Goal: Communication & Community: Share content

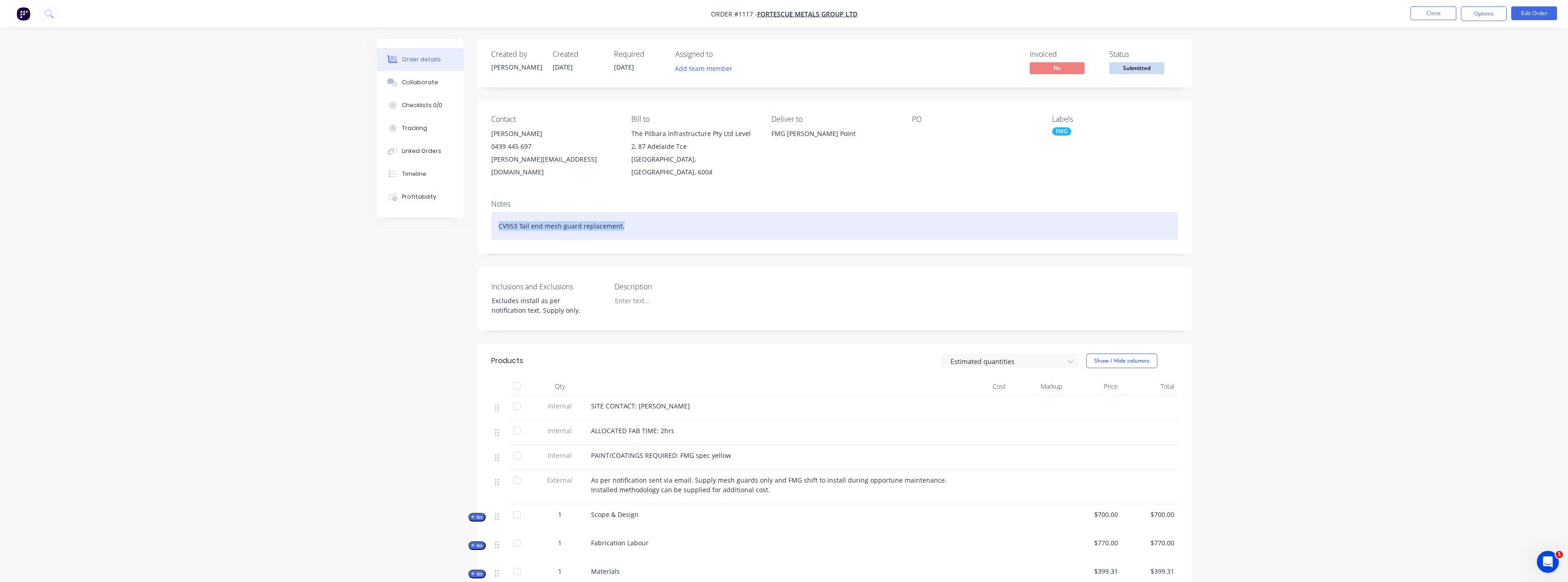
drag, startPoint x: 631, startPoint y: 212, endPoint x: 499, endPoint y: 216, distance: 132.1
click at [499, 216] on div "CV953 Tail end mesh guard replacement." at bounding box center [834, 225] width 686 height 28
copy div "CV953 Tail end mesh guard replacement."
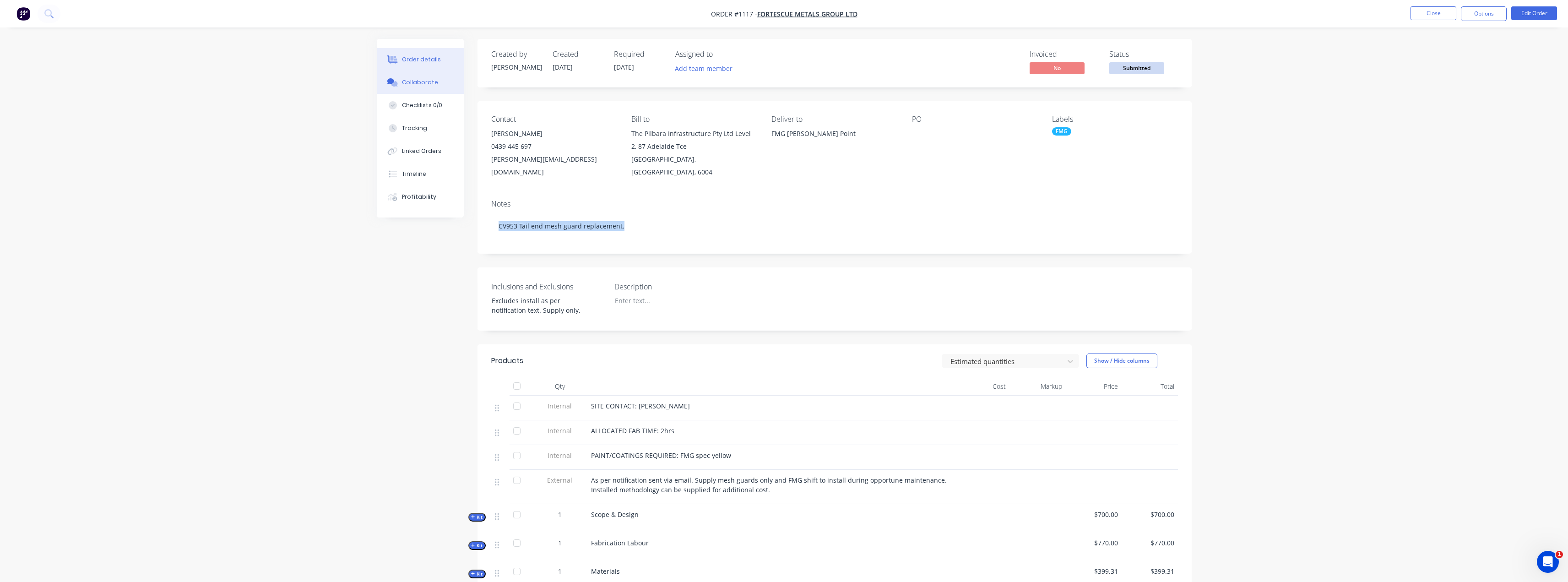
click at [401, 89] on button "Collaborate" at bounding box center [420, 82] width 87 height 23
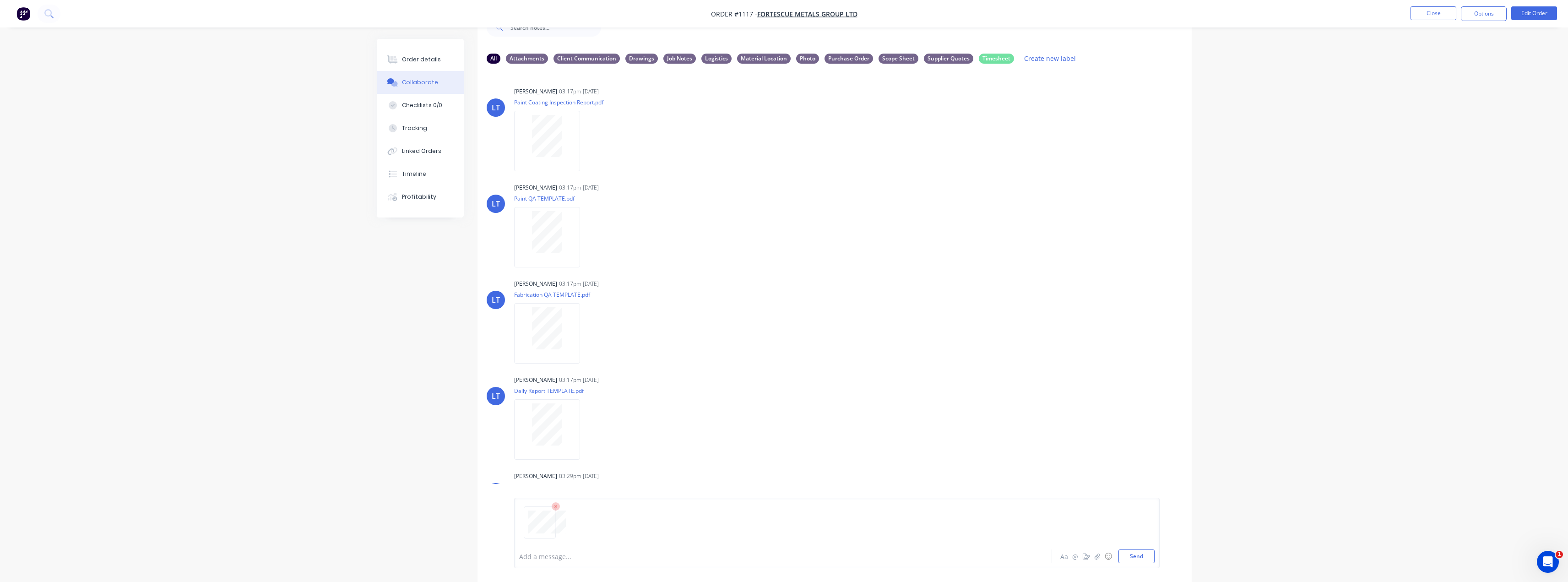
scroll to position [60, 0]
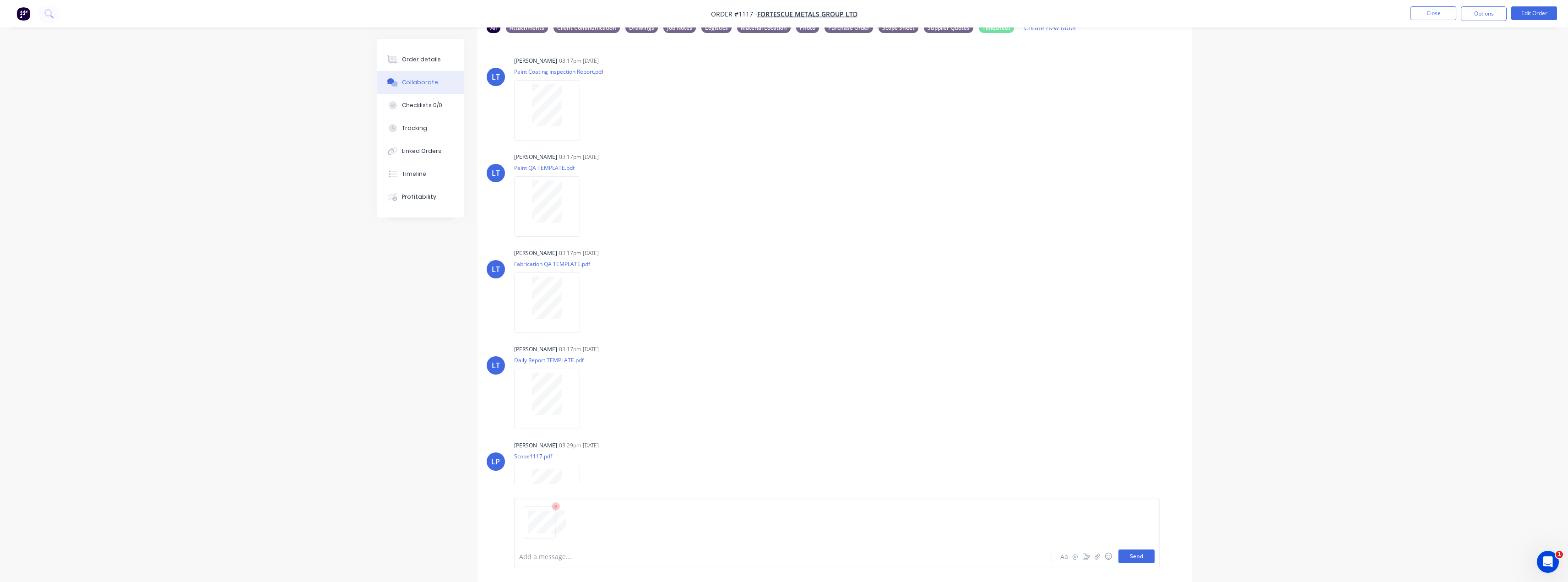
click at [1143, 553] on button "Send" at bounding box center [1136, 557] width 37 height 14
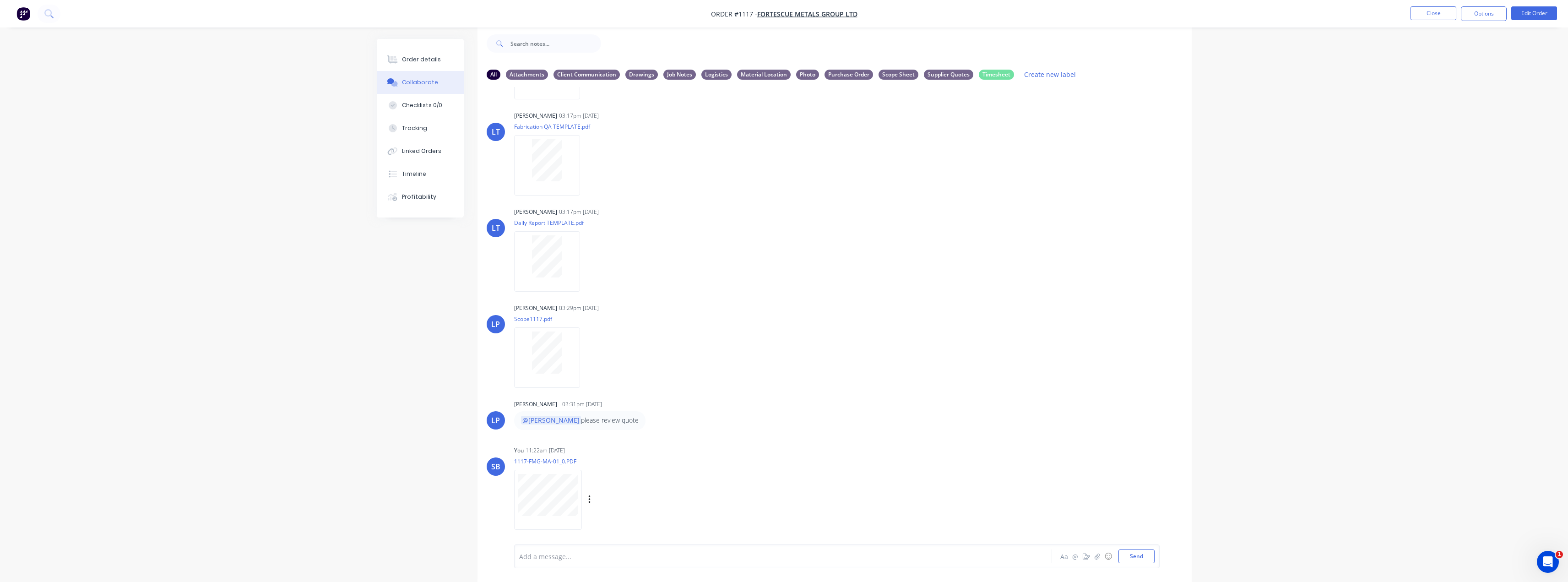
scroll to position [187, 0]
click at [588, 501] on button "button" at bounding box center [589, 497] width 3 height 14
click at [638, 479] on button "Labels" at bounding box center [649, 477] width 103 height 20
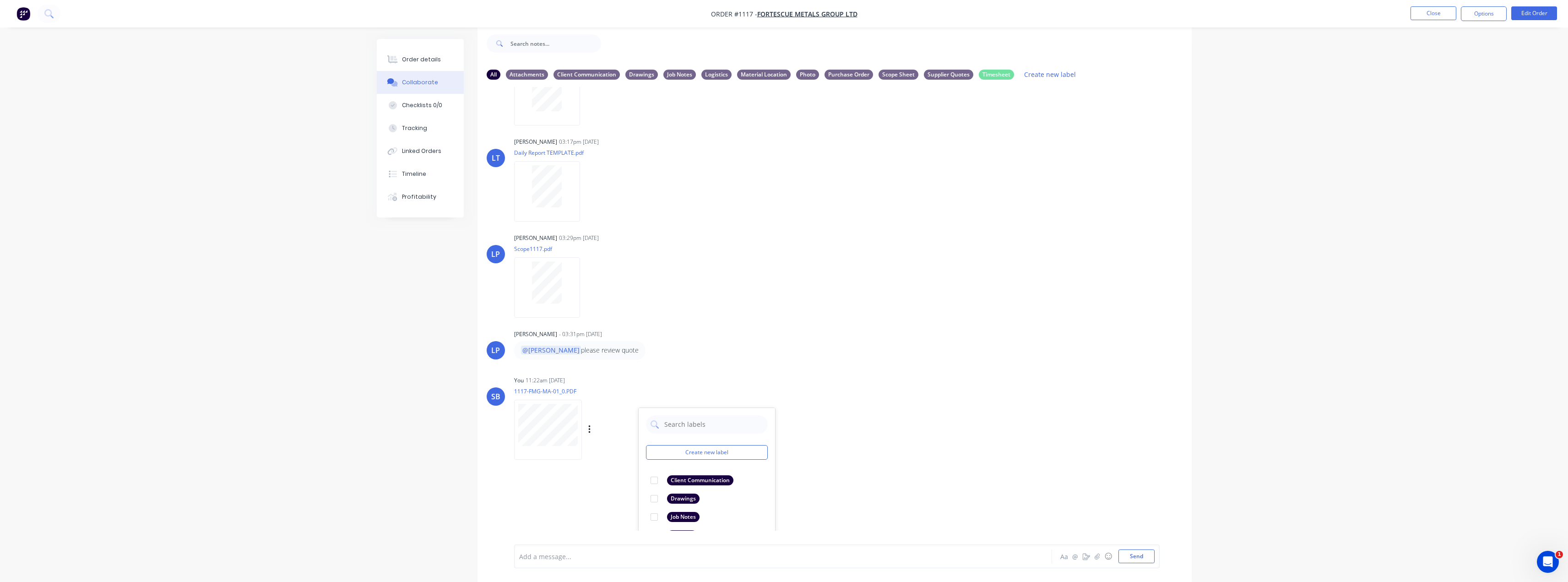
scroll to position [325, 0]
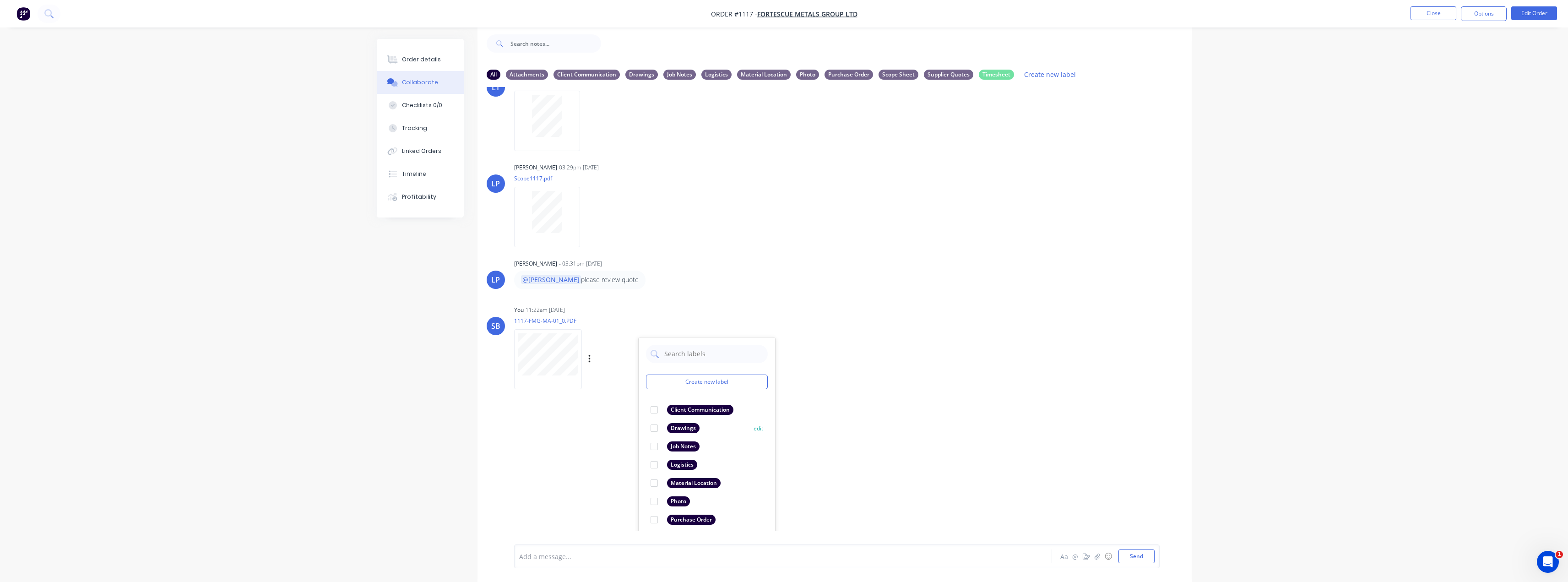
click at [686, 429] on div "Drawings" at bounding box center [683, 428] width 32 height 10
click at [944, 420] on div "LT Leya Thompson 03:17pm 20/09/25 Paint Coating Inspection Report.pdf Labels Do…" at bounding box center [834, 308] width 714 height 444
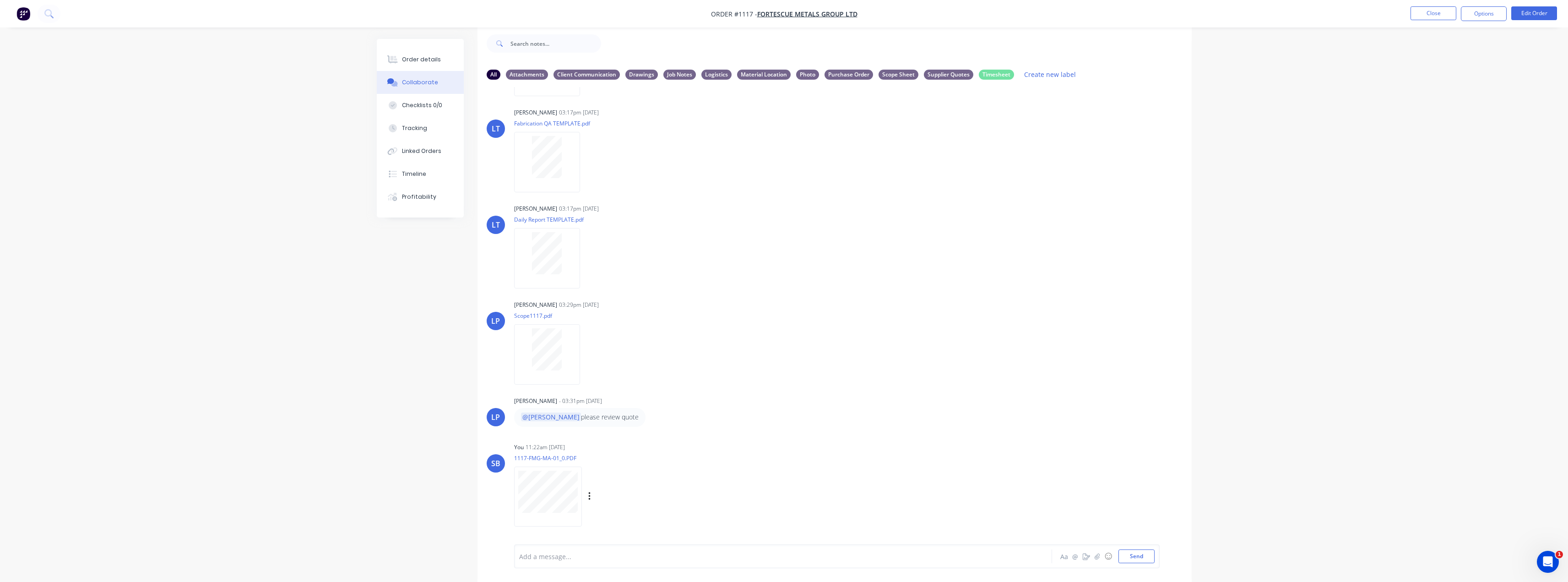
scroll to position [187, 0]
click at [0, 0] on icon "button" at bounding box center [0, 0] width 0 height 0
click at [0, 0] on button "Delete" at bounding box center [0, 0] width 0 height 0
click at [1130, 554] on button "Send" at bounding box center [1136, 557] width 37 height 14
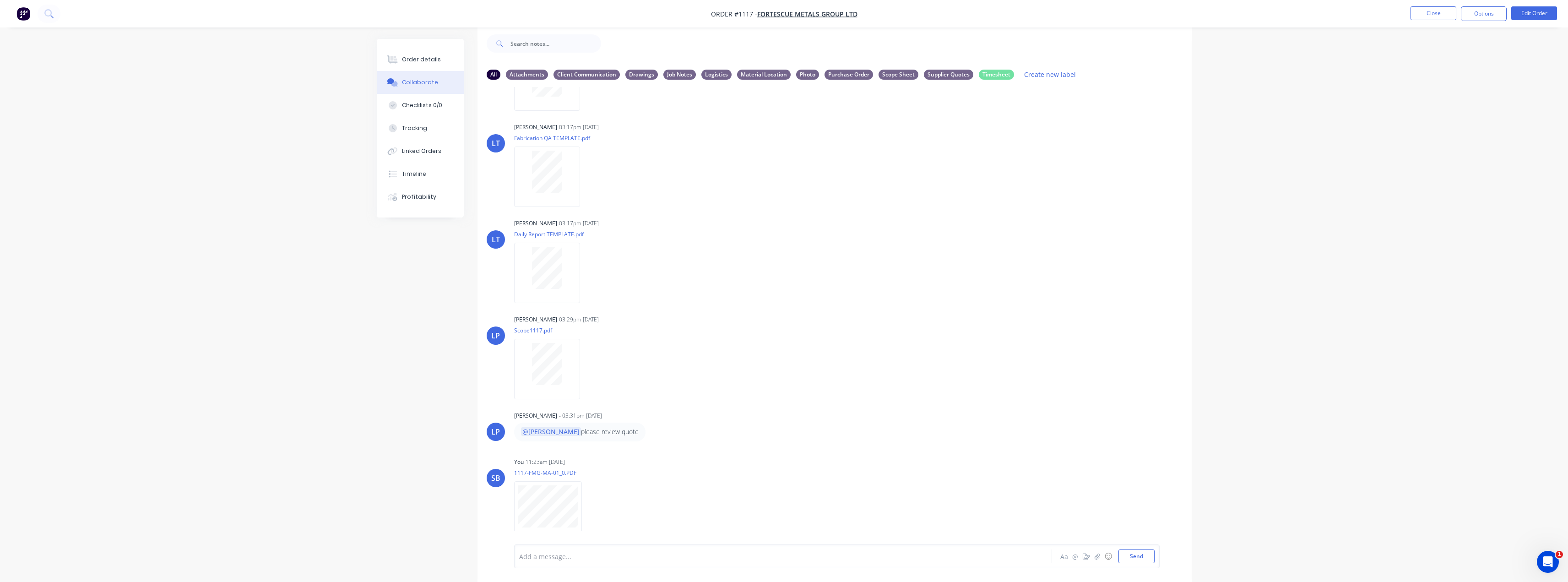
scroll to position [187, 0]
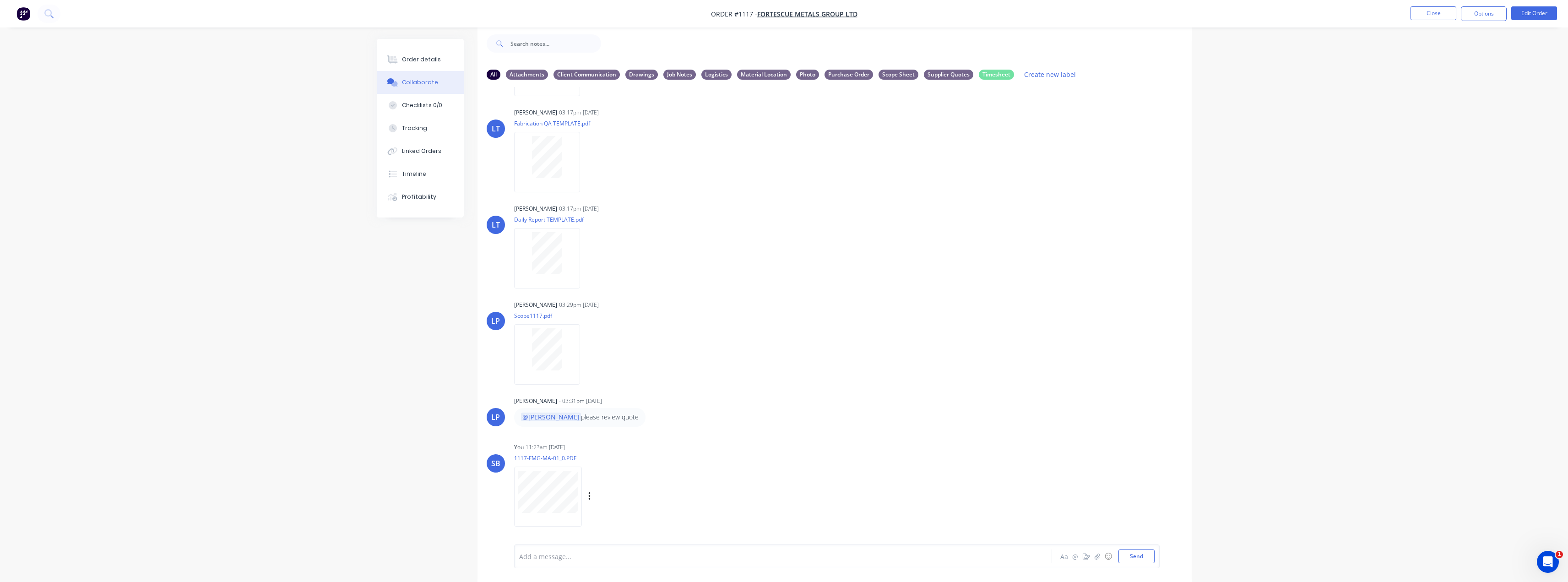
click at [593, 498] on div "Labels Download Delete" at bounding box center [636, 497] width 103 height 14
click at [591, 498] on button "button" at bounding box center [589, 497] width 3 height 14
click at [646, 482] on button "Labels" at bounding box center [649, 477] width 103 height 20
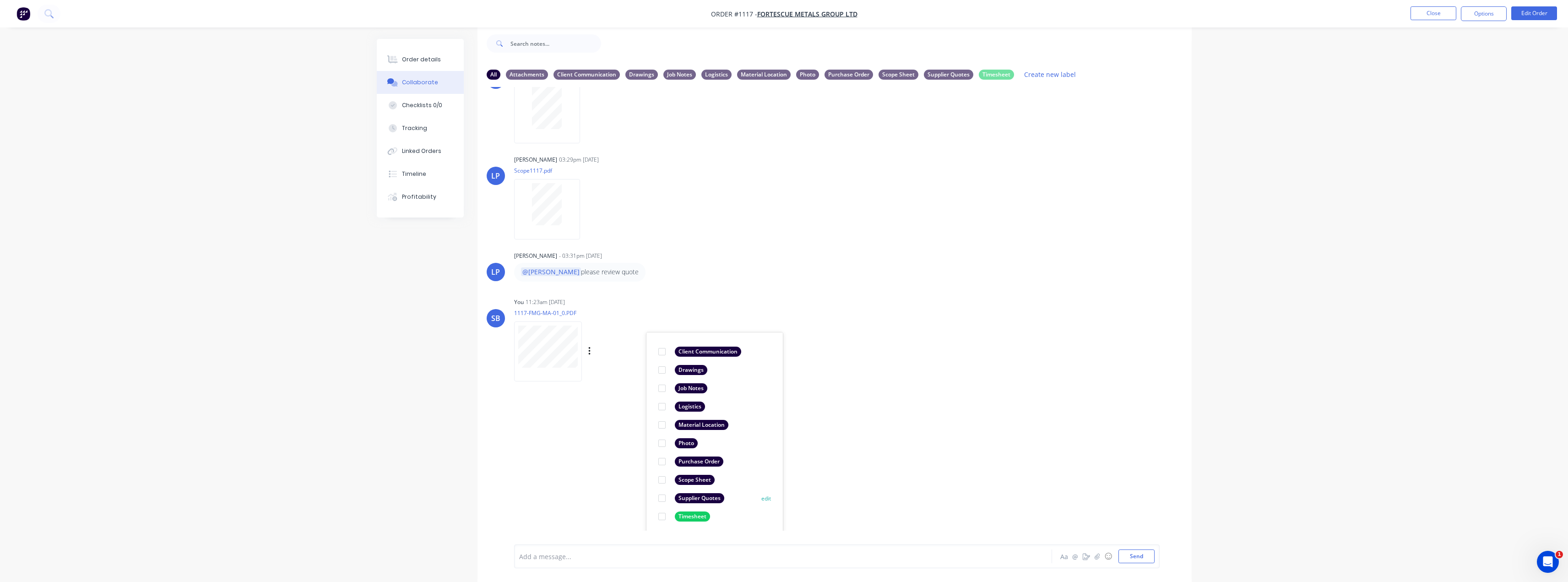
scroll to position [335, 0]
click at [705, 496] on div "Supplier Quotes" at bounding box center [699, 495] width 49 height 10
click at [688, 404] on div "Supplier Quotes" at bounding box center [699, 402] width 49 height 10
click at [694, 421] on div "Drawings" at bounding box center [691, 421] width 32 height 10
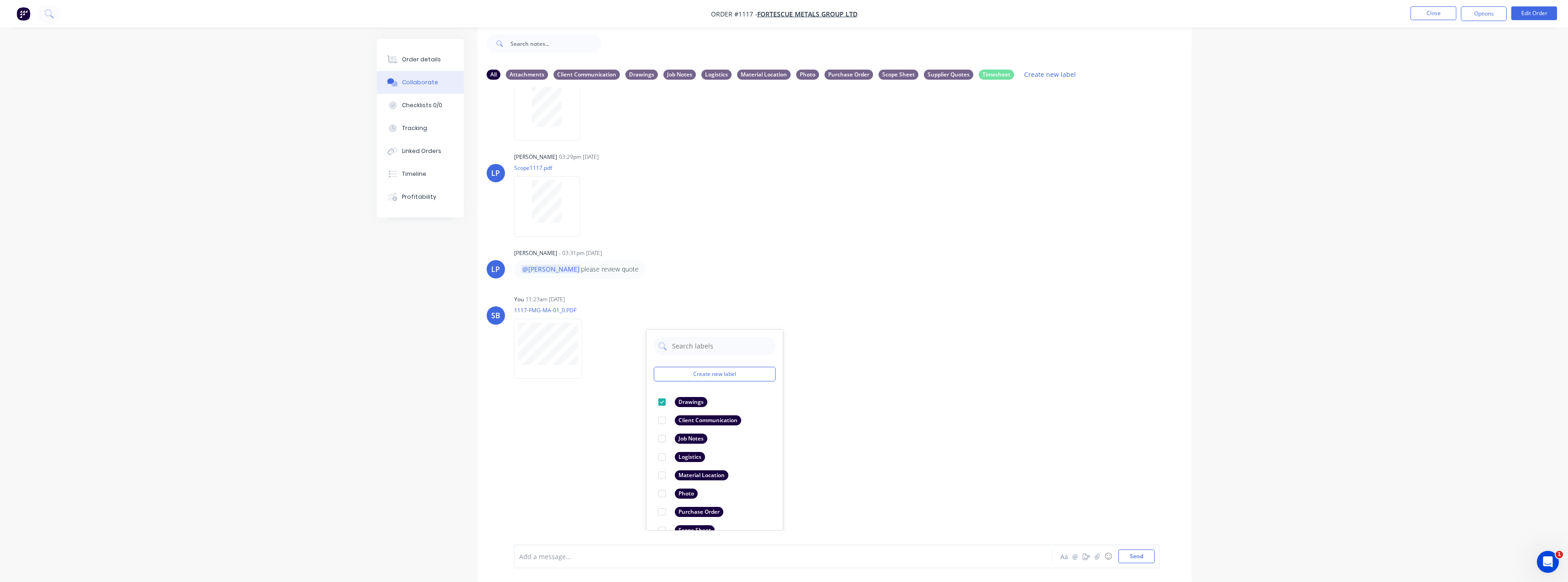
click at [1001, 433] on div "LT Leya Thompson 03:17pm 20/09/25 Paint Coating Inspection Report.pdf Labels Do…" at bounding box center [834, 308] width 714 height 444
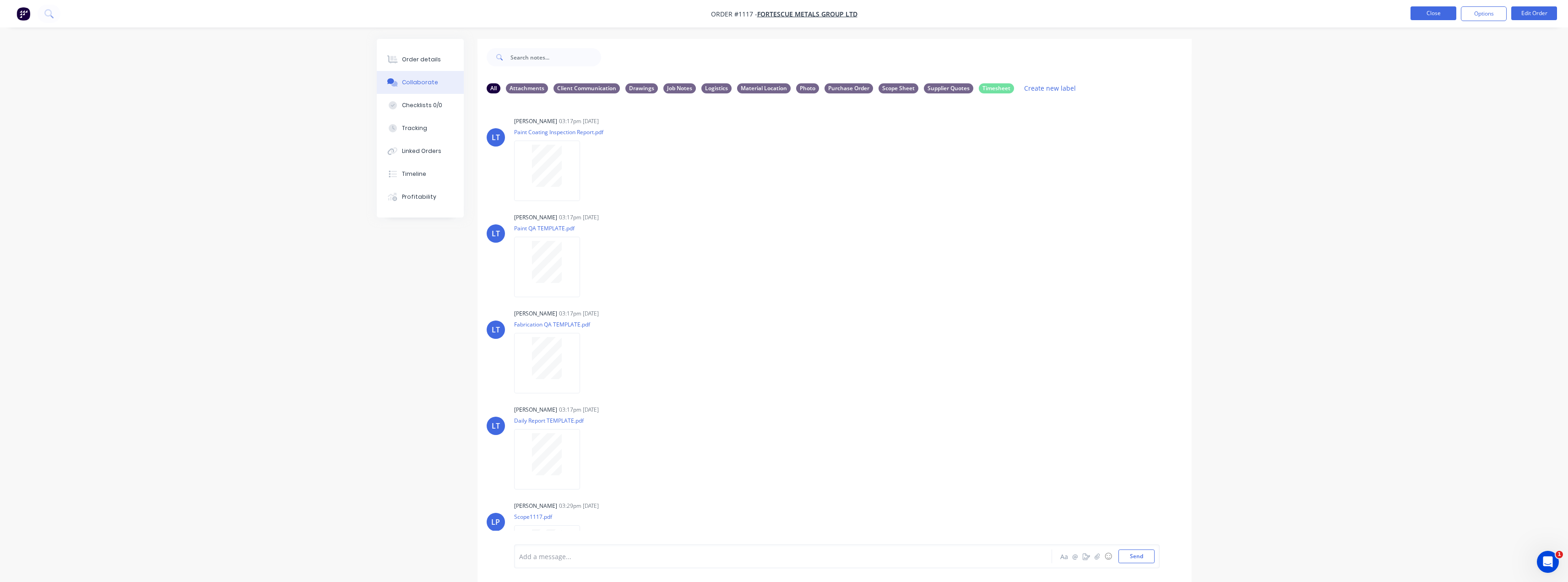
click at [1422, 9] on button "Close" at bounding box center [1433, 14] width 46 height 14
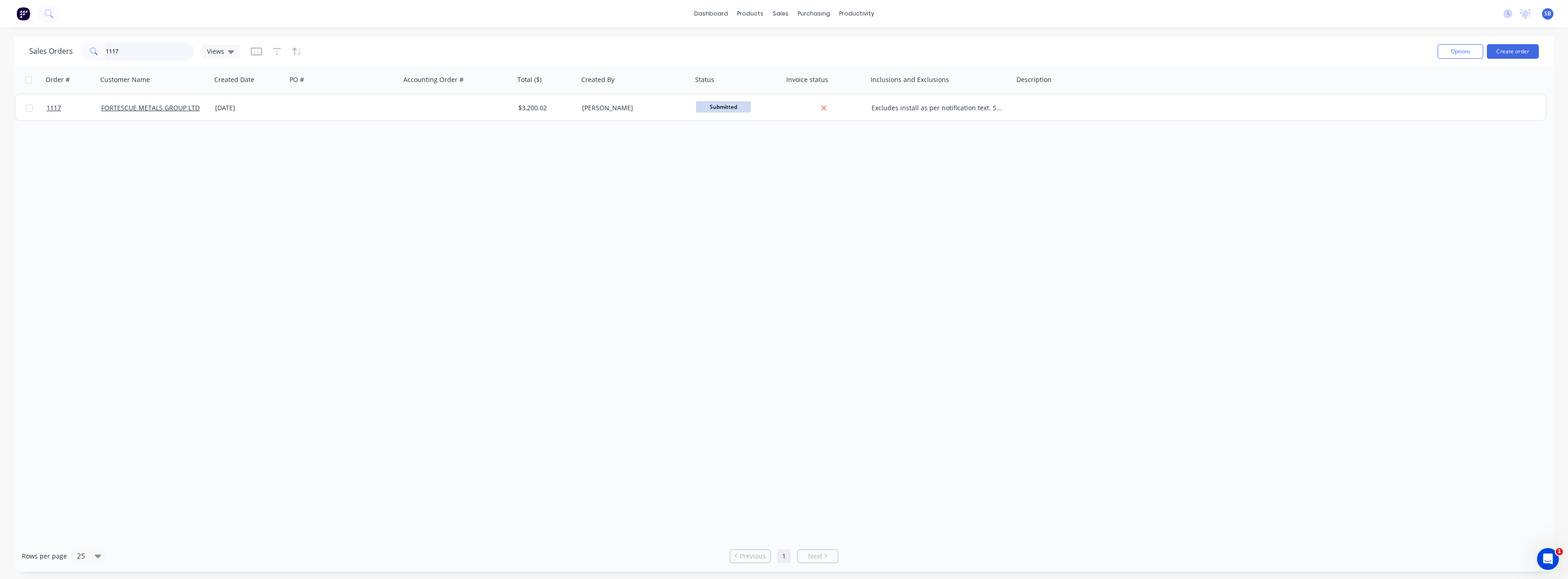
click at [140, 53] on input "1117" at bounding box center [150, 52] width 89 height 19
type input "1118"
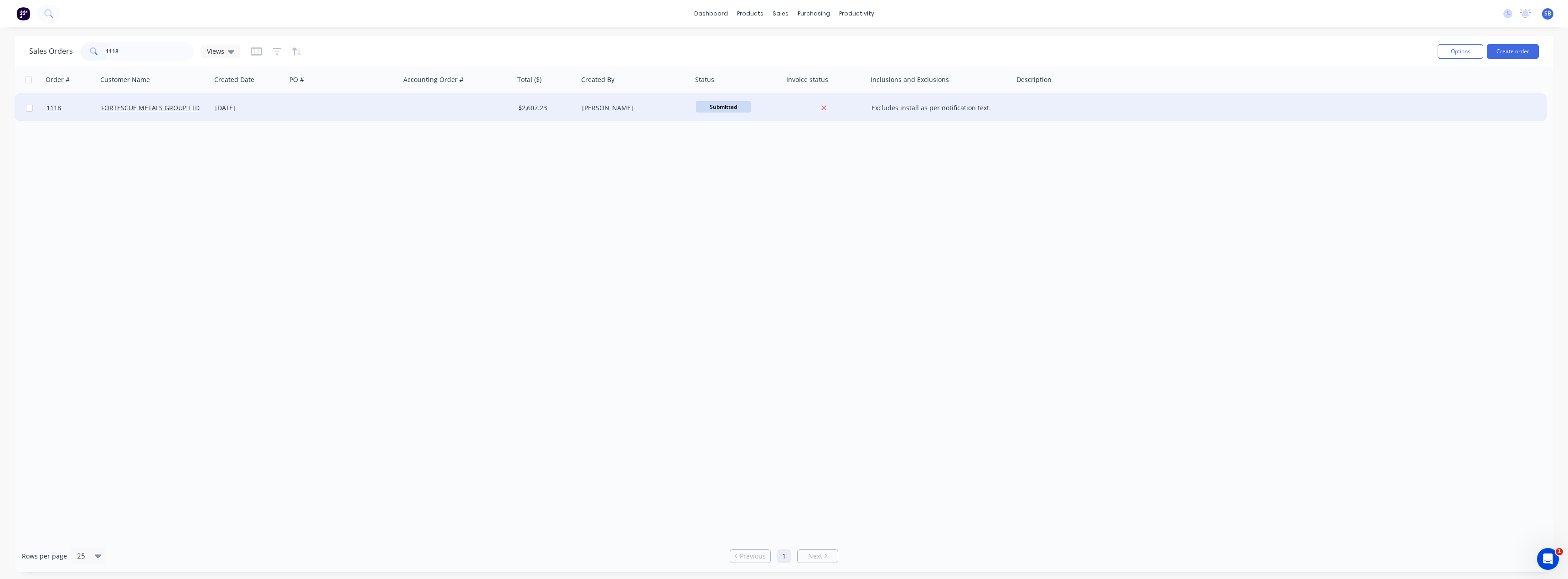
click at [212, 108] on div "[DATE]" at bounding box center [249, 108] width 75 height 27
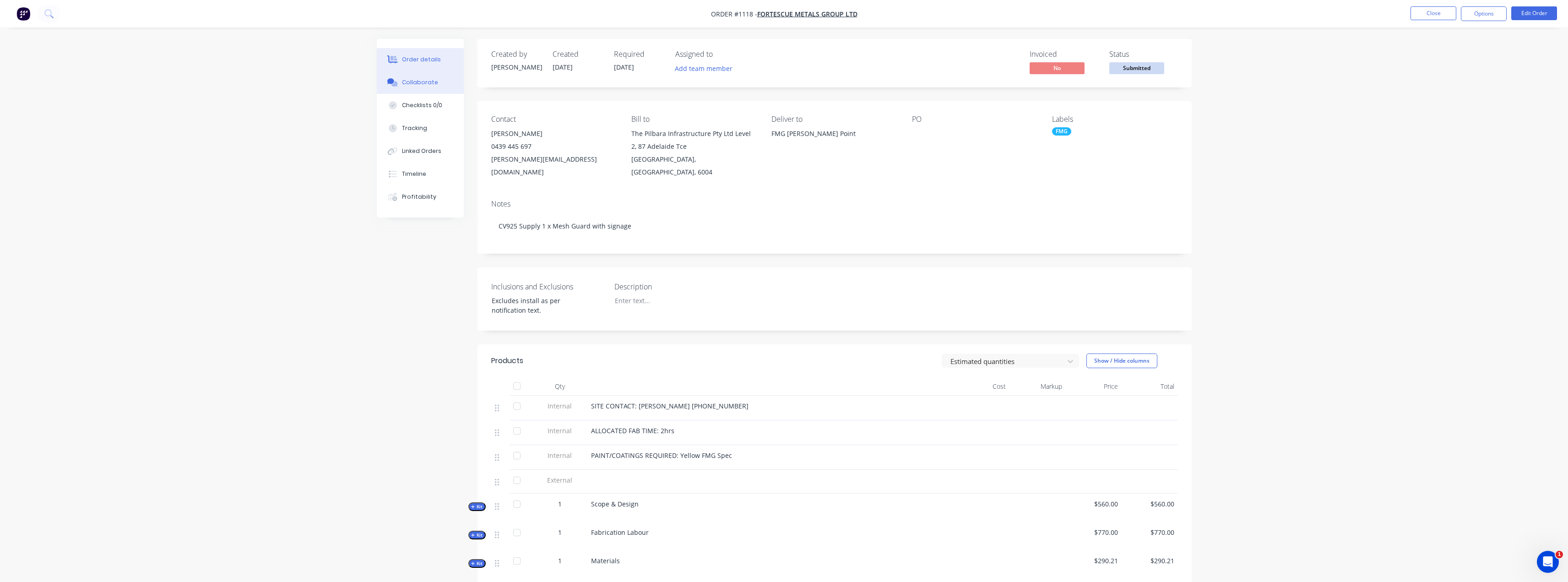
click at [418, 87] on button "Collaborate" at bounding box center [420, 82] width 87 height 23
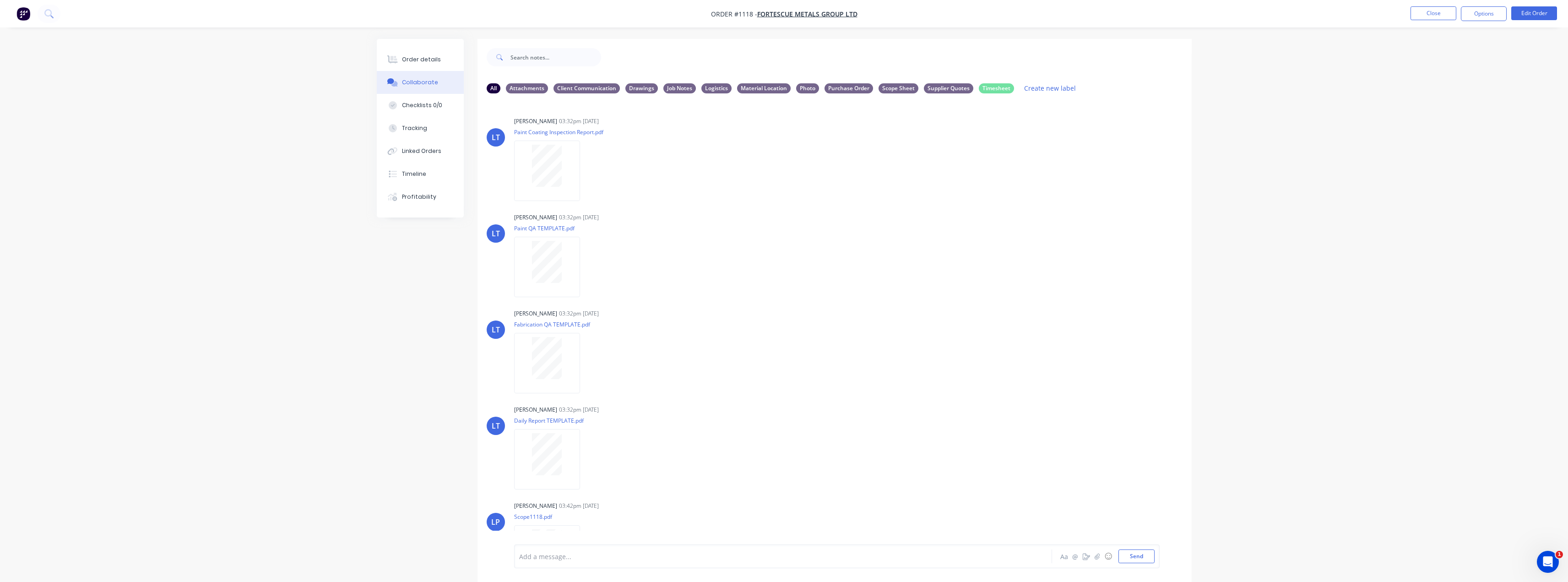
click at [330, 332] on div "Order details Collaborate Checklists 0/0 Tracking Linked Orders Timeline Profit…" at bounding box center [784, 297] width 1568 height 596
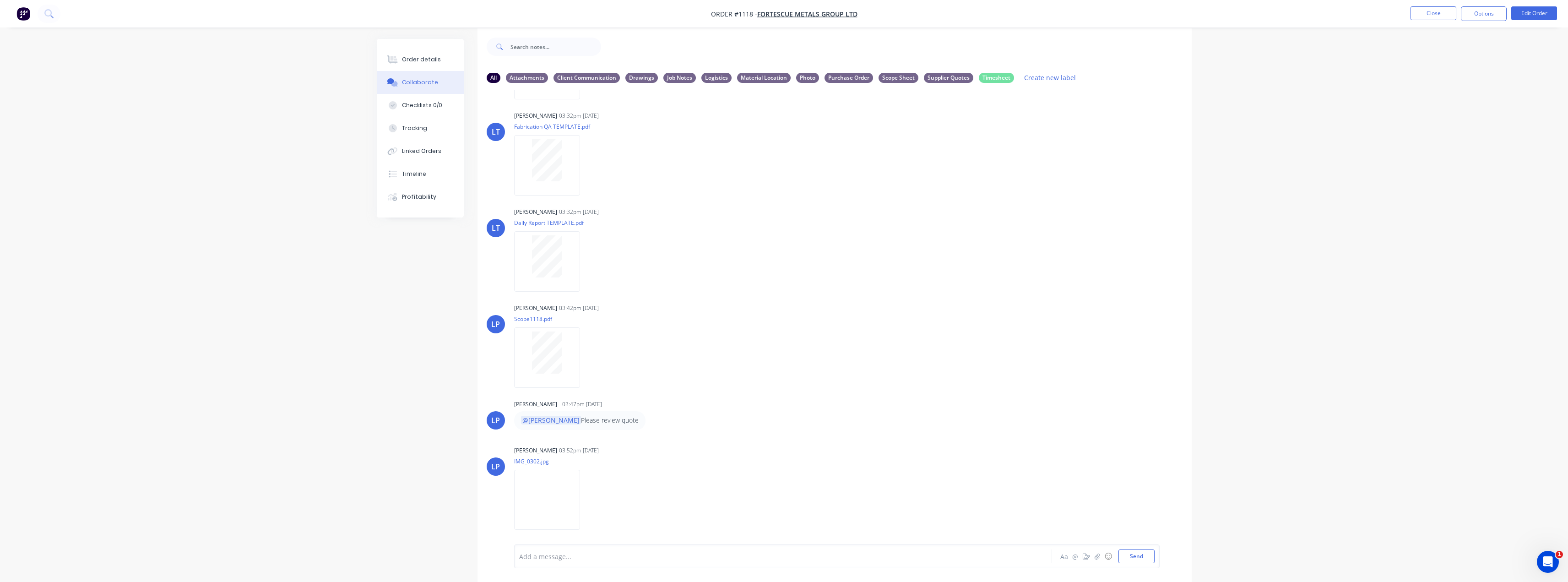
scroll to position [14, 0]
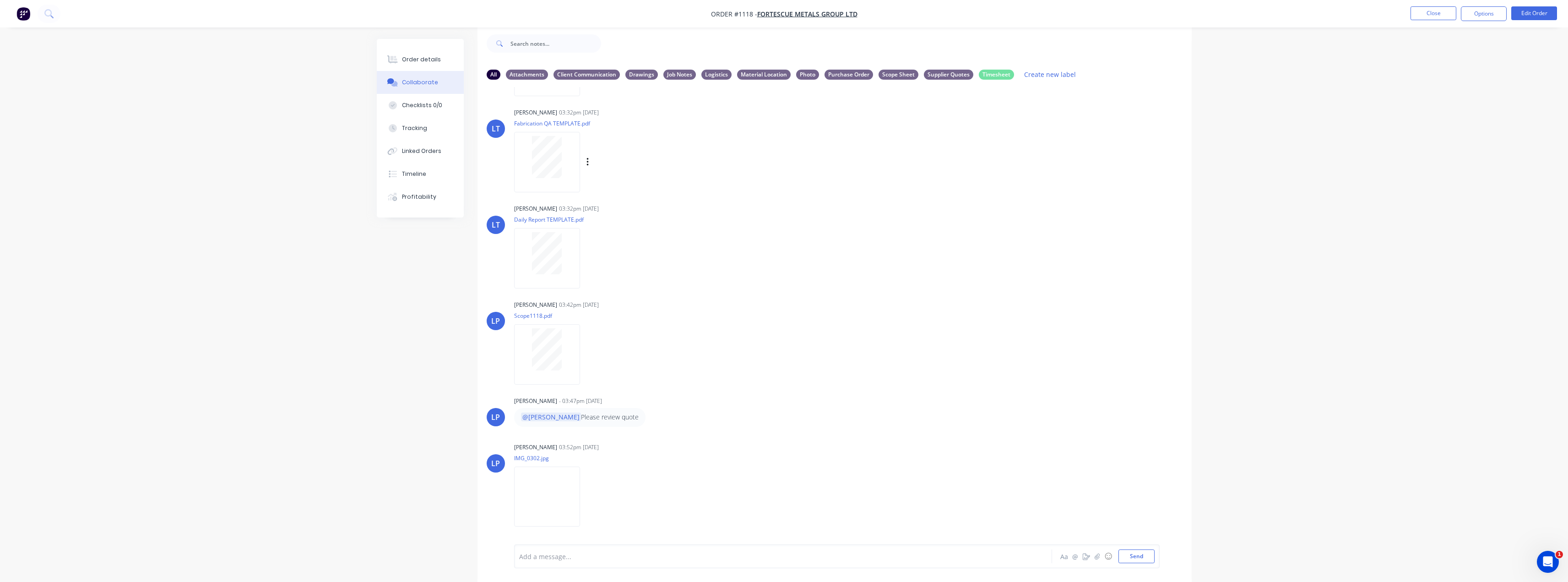
click at [531, 169] on div at bounding box center [547, 157] width 58 height 42
click at [565, 255] on div at bounding box center [547, 253] width 58 height 42
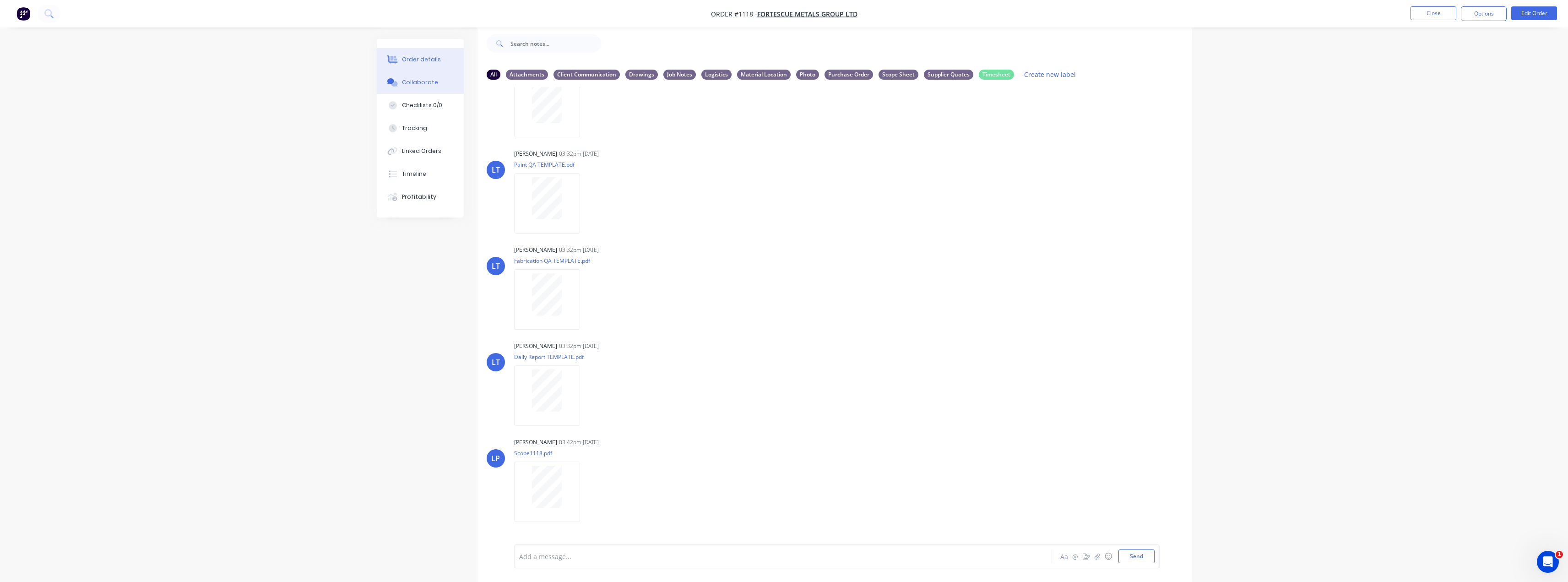
click at [403, 61] on div "Order details" at bounding box center [421, 59] width 39 height 8
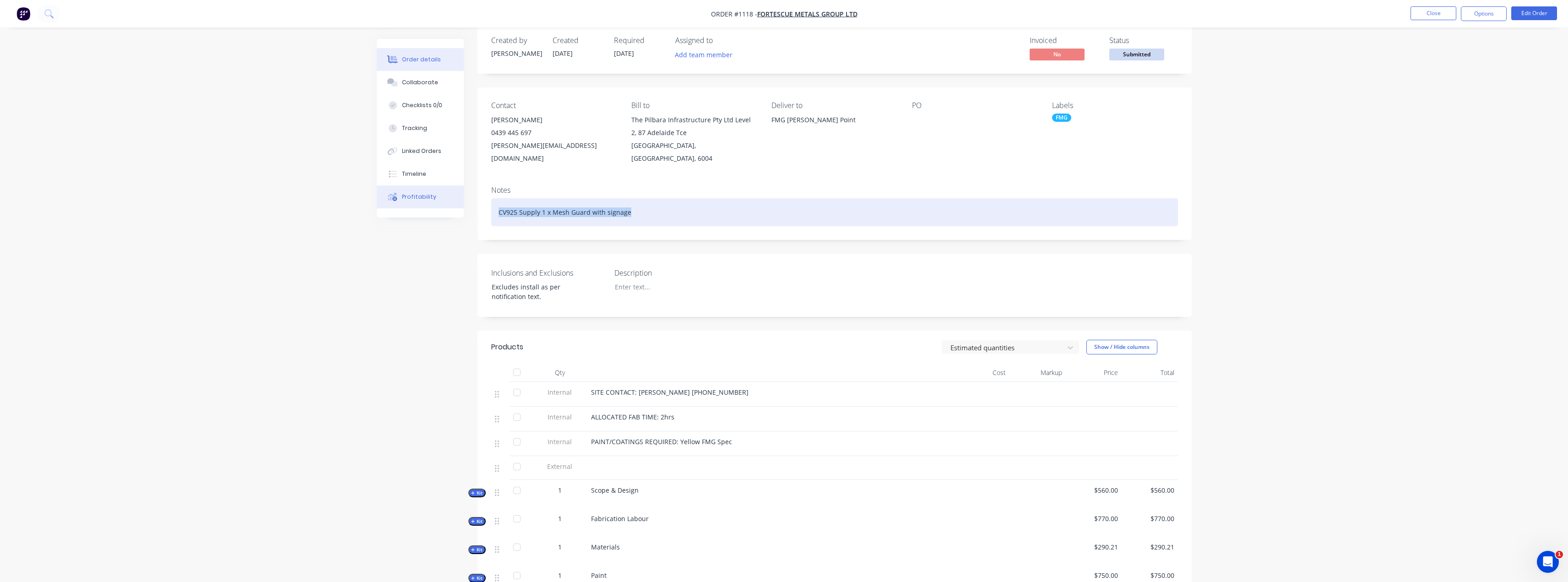
drag, startPoint x: 651, startPoint y: 200, endPoint x: 444, endPoint y: 192, distance: 207.2
click at [444, 192] on div "Order details Collaborate Checklists 0/0 Tracking Linked Orders Timeline Profit…" at bounding box center [784, 391] width 833 height 732
copy div "CV925 Supply 1 x Mesh Guard with signage"
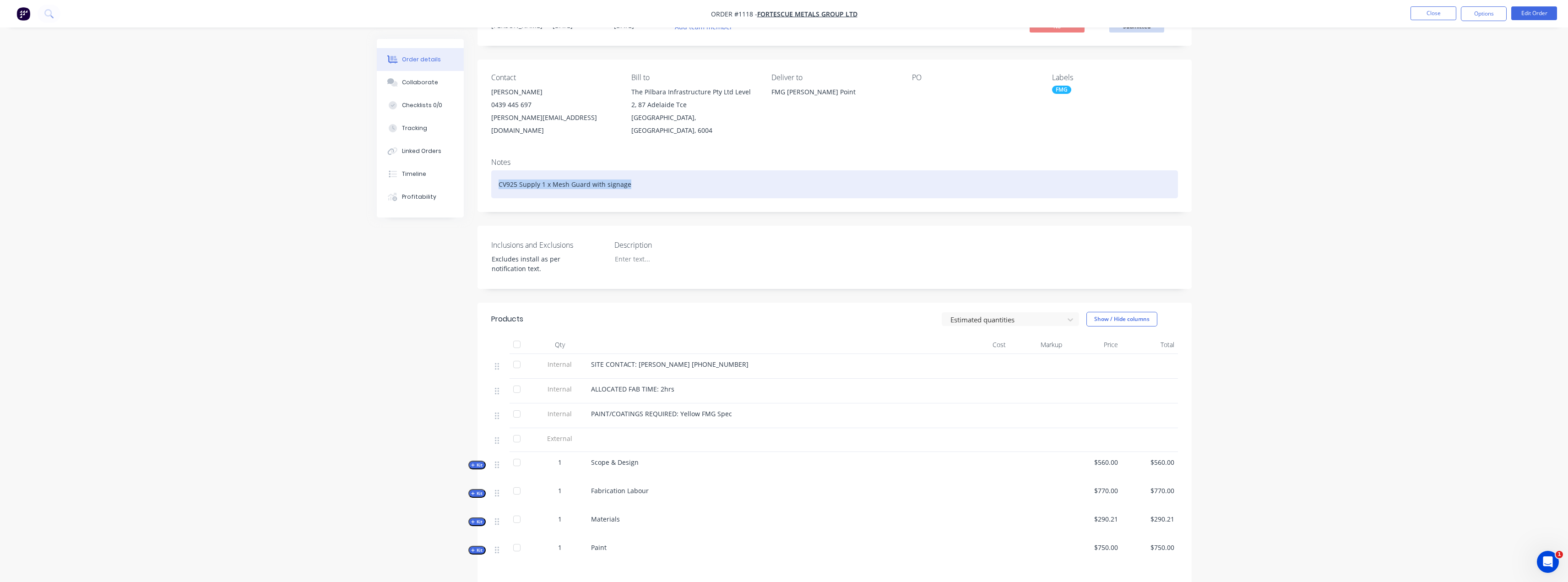
scroll to position [175, 0]
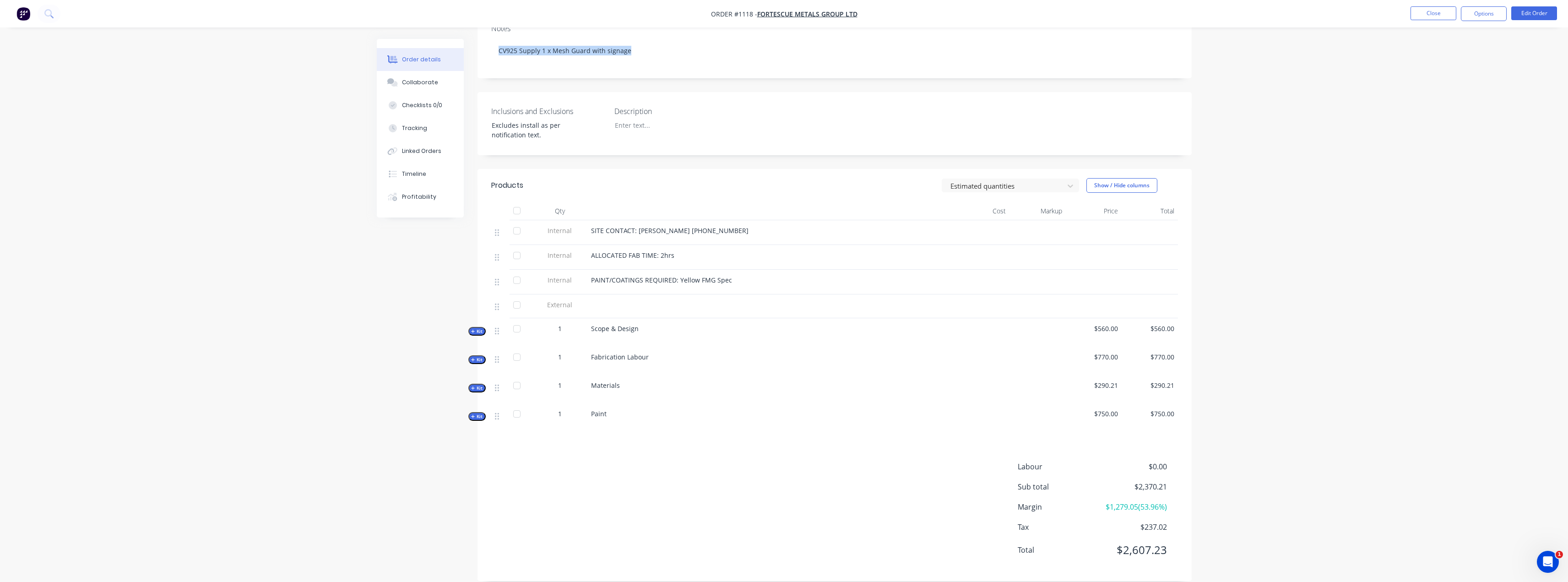
click at [474, 329] on icon "button" at bounding box center [473, 331] width 4 height 4
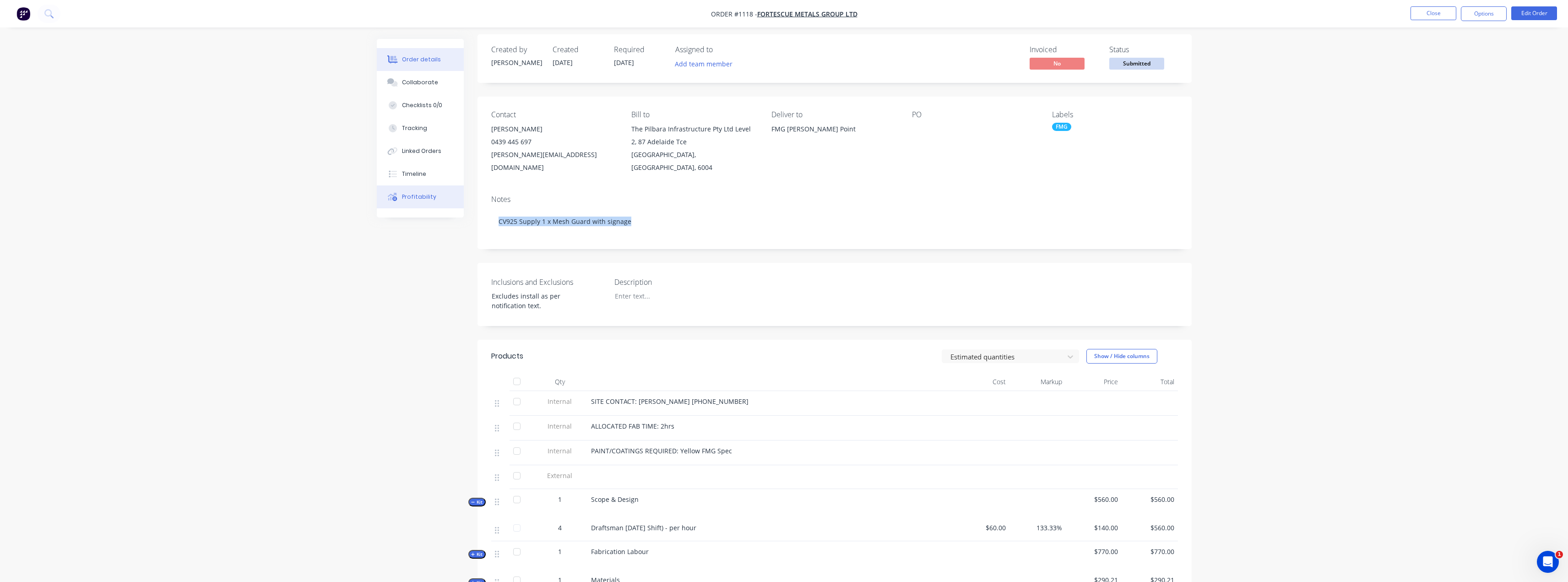
scroll to position [0, 0]
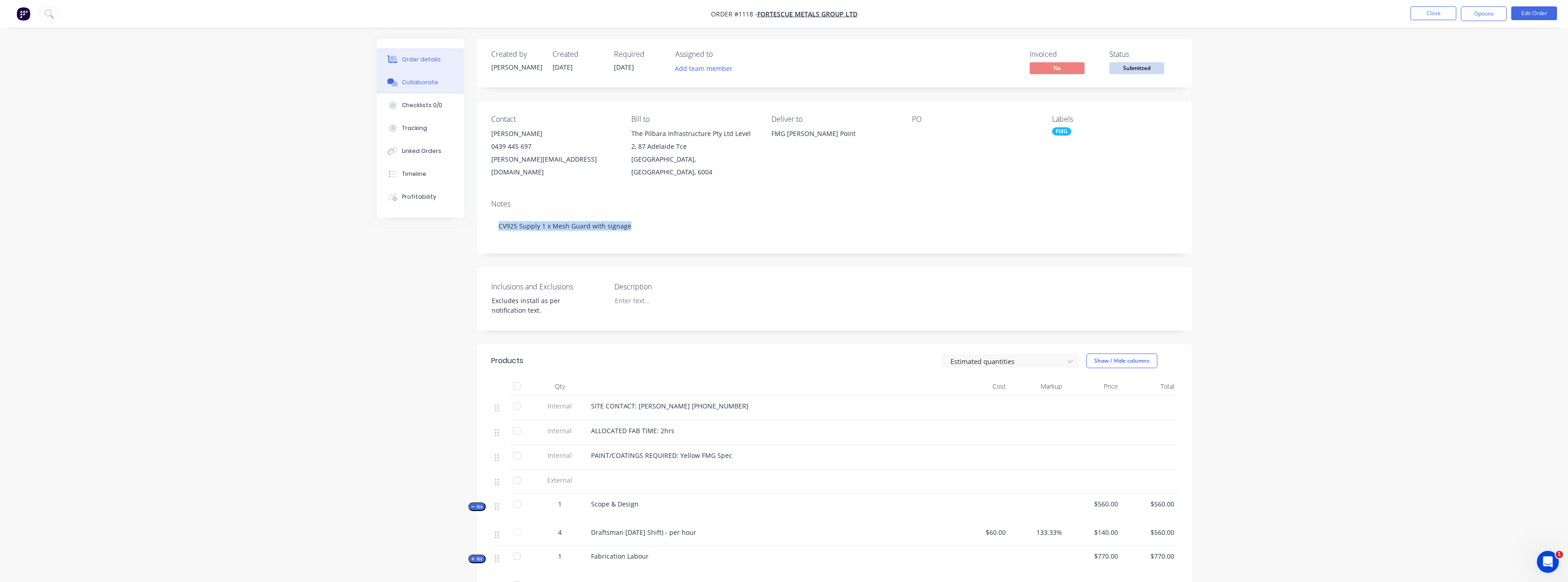
click at [415, 83] on div "Collaborate" at bounding box center [420, 82] width 37 height 8
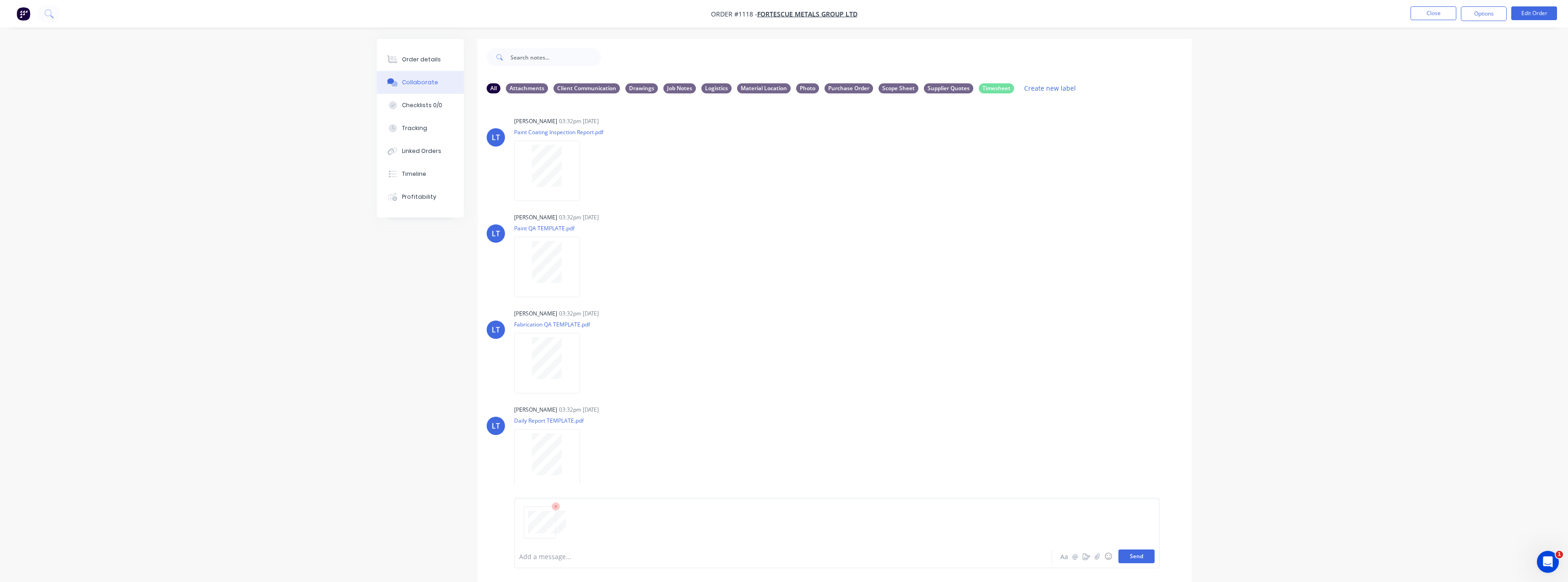
click at [1131, 552] on button "Send" at bounding box center [1136, 557] width 37 height 14
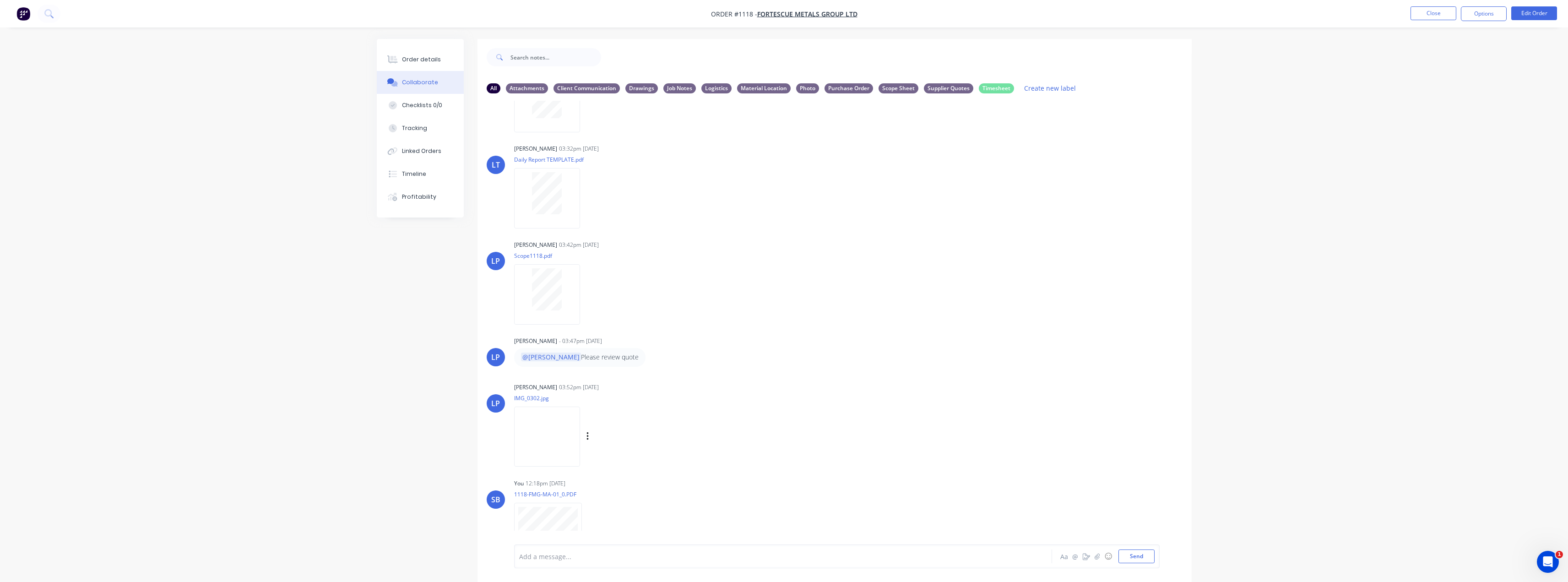
scroll to position [284, 0]
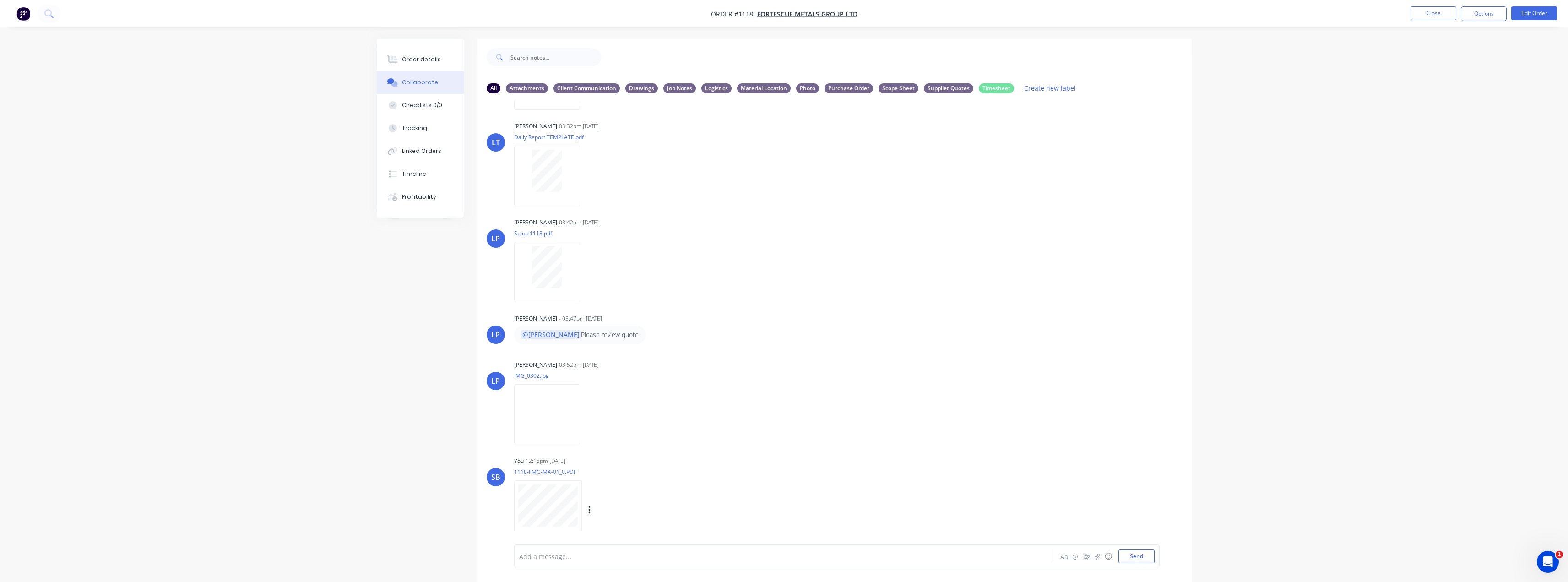
click at [587, 505] on div "Labels Download Delete" at bounding box center [636, 511] width 103 height 14
click at [588, 511] on icon "button" at bounding box center [589, 510] width 3 height 10
click at [629, 494] on button "Labels" at bounding box center [649, 490] width 103 height 20
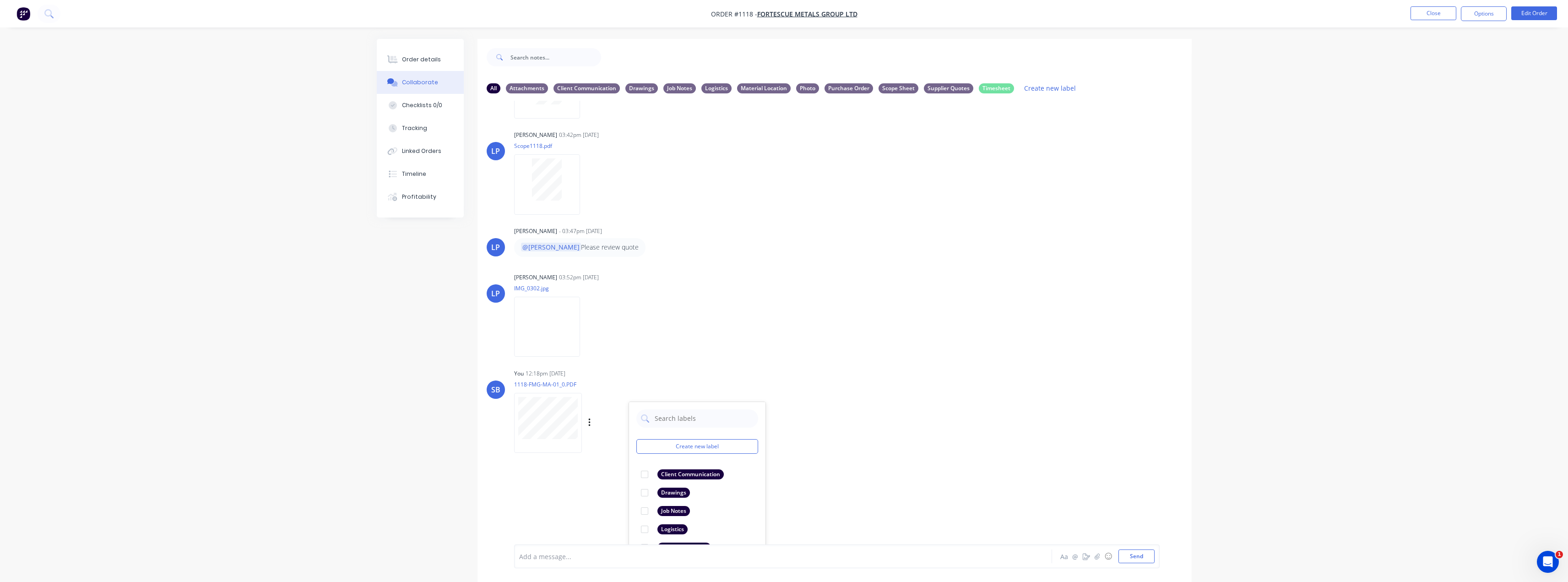
scroll to position [421, 0]
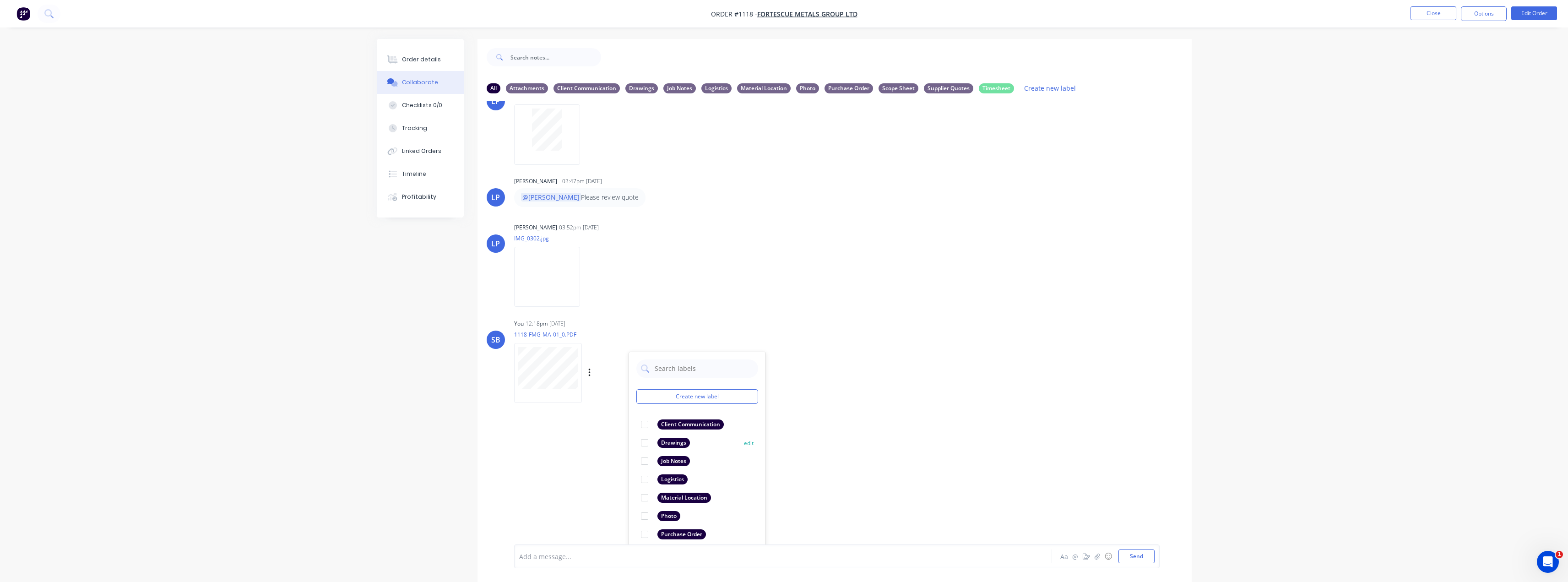
click at [671, 445] on div "Drawings" at bounding box center [674, 443] width 32 height 10
click at [956, 427] on div "LT Leya Thompson 03:32pm 20/09/25 Paint Coating Inspection Report.pdf Labels Do…" at bounding box center [834, 323] width 714 height 444
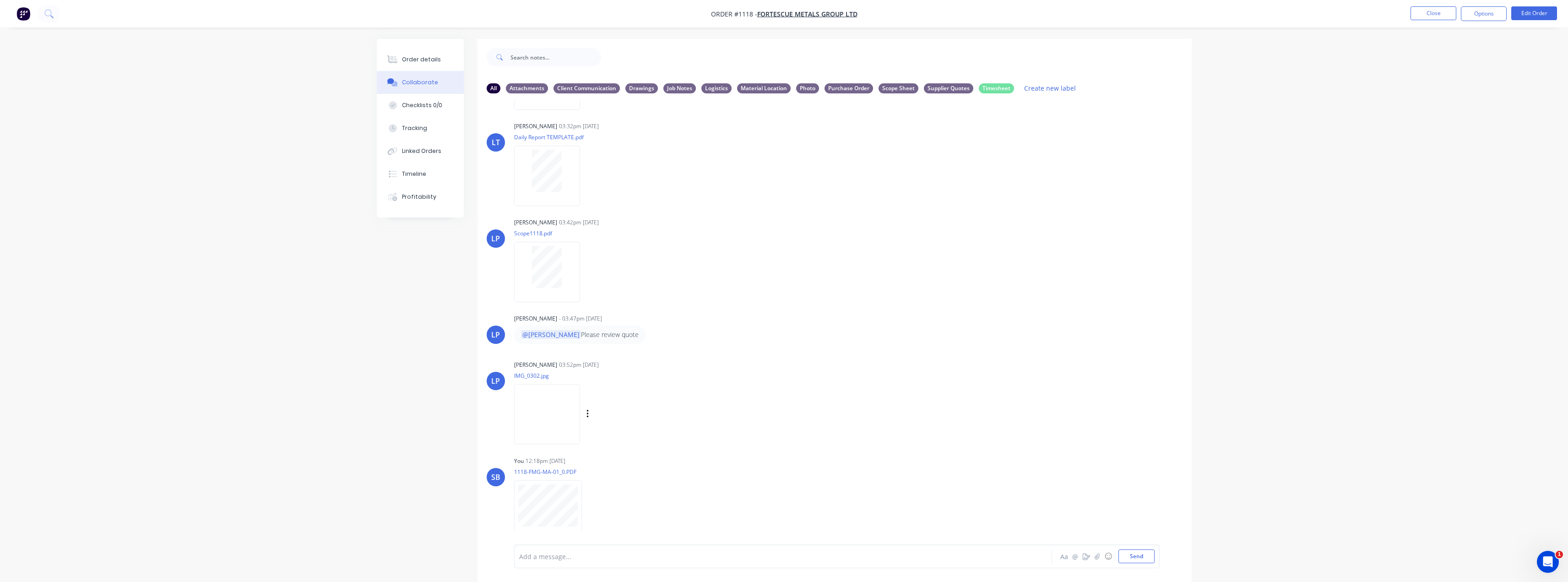
click at [547, 419] on img at bounding box center [547, 414] width 66 height 60
click at [815, 17] on span "FORTESCUE METALS GROUP LTD" at bounding box center [807, 14] width 100 height 8
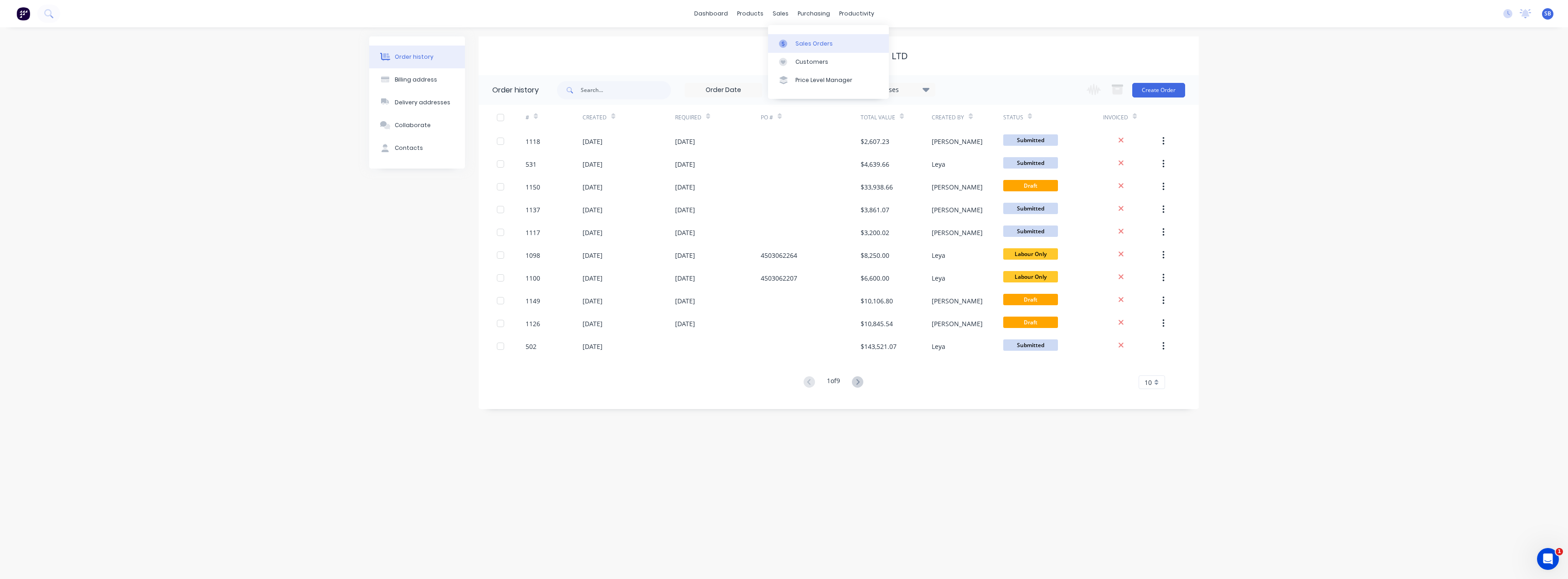
click at [802, 41] on div "Sales Orders" at bounding box center [814, 44] width 37 height 8
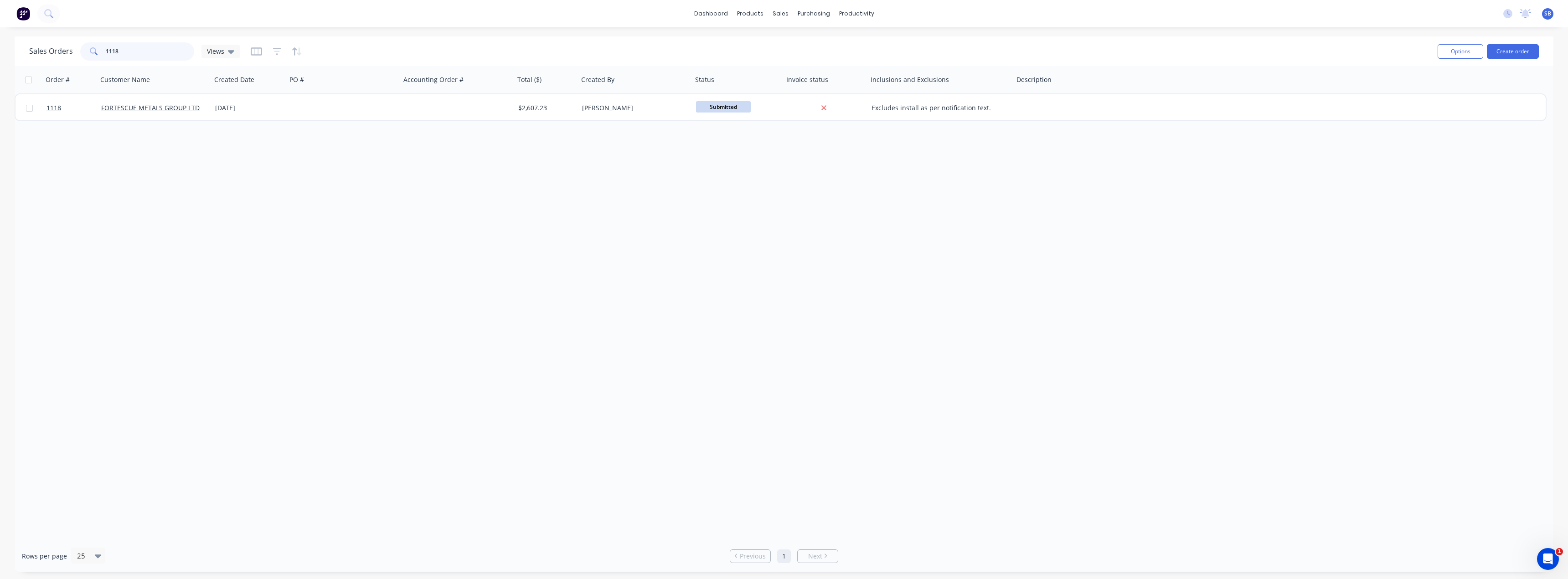
click at [123, 52] on input "1118" at bounding box center [150, 52] width 89 height 19
type input "1119"
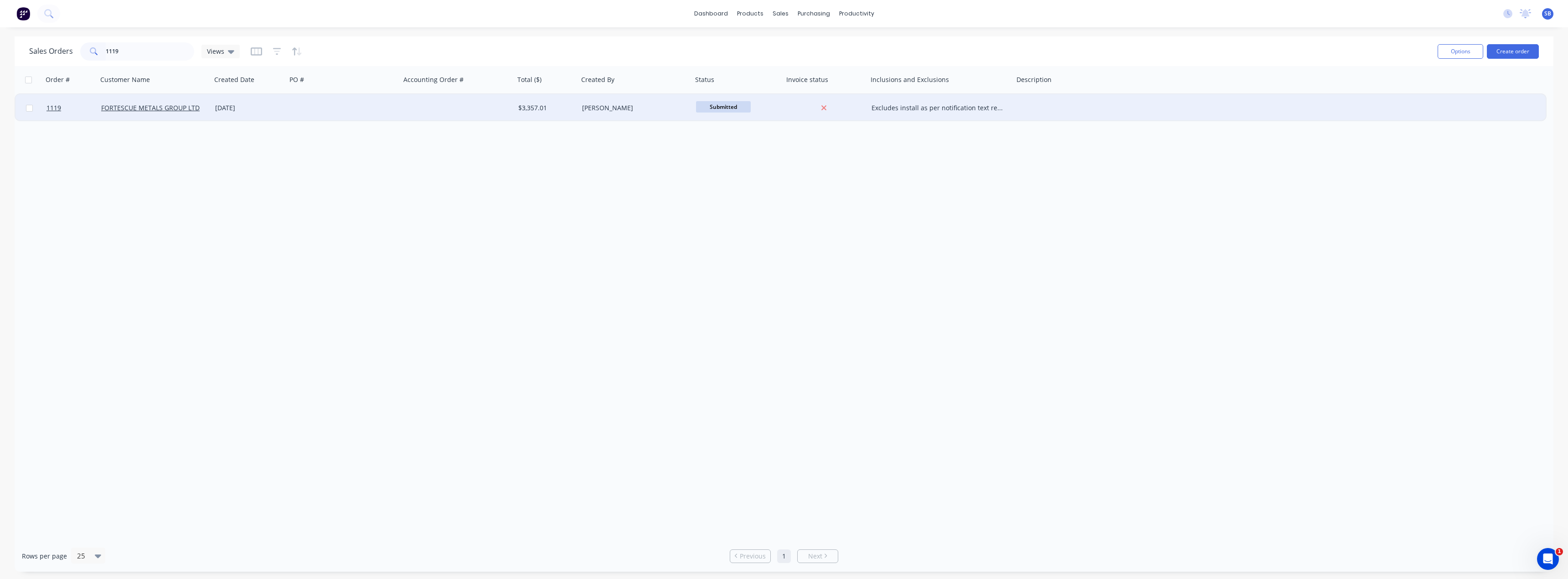
click at [237, 109] on div "[DATE]" at bounding box center [249, 107] width 68 height 9
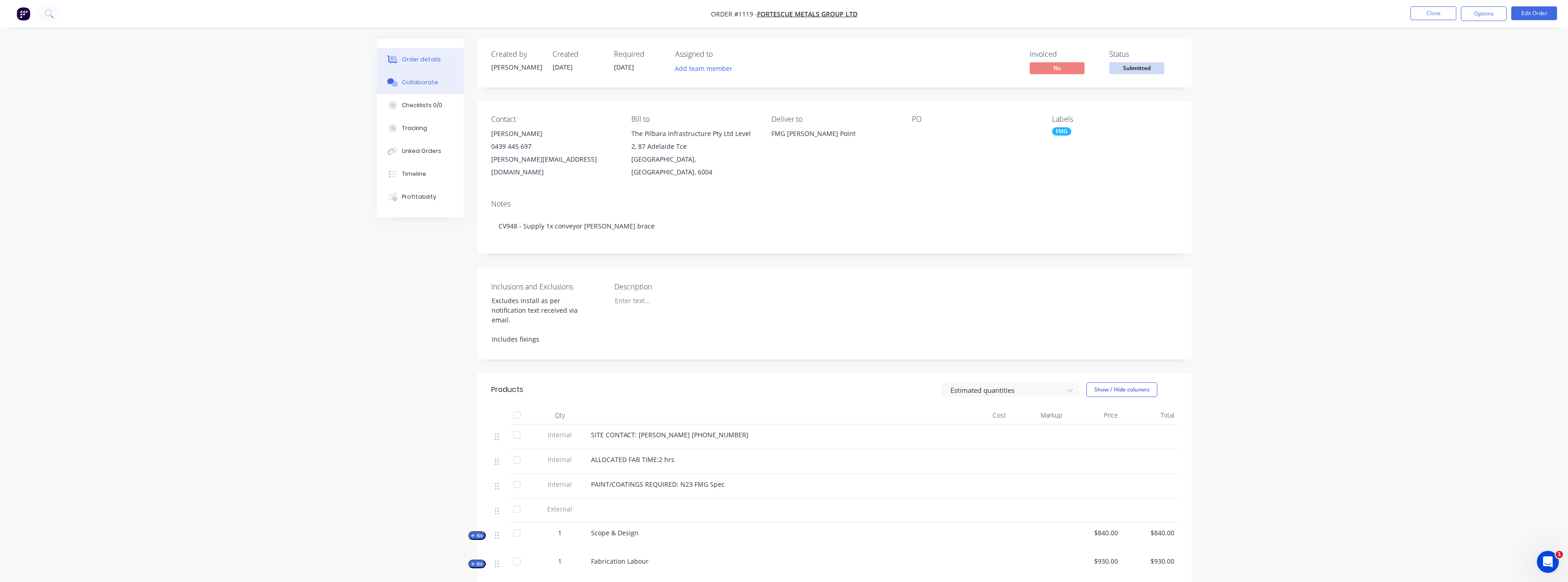
click at [437, 82] on button "Collaborate" at bounding box center [420, 82] width 87 height 23
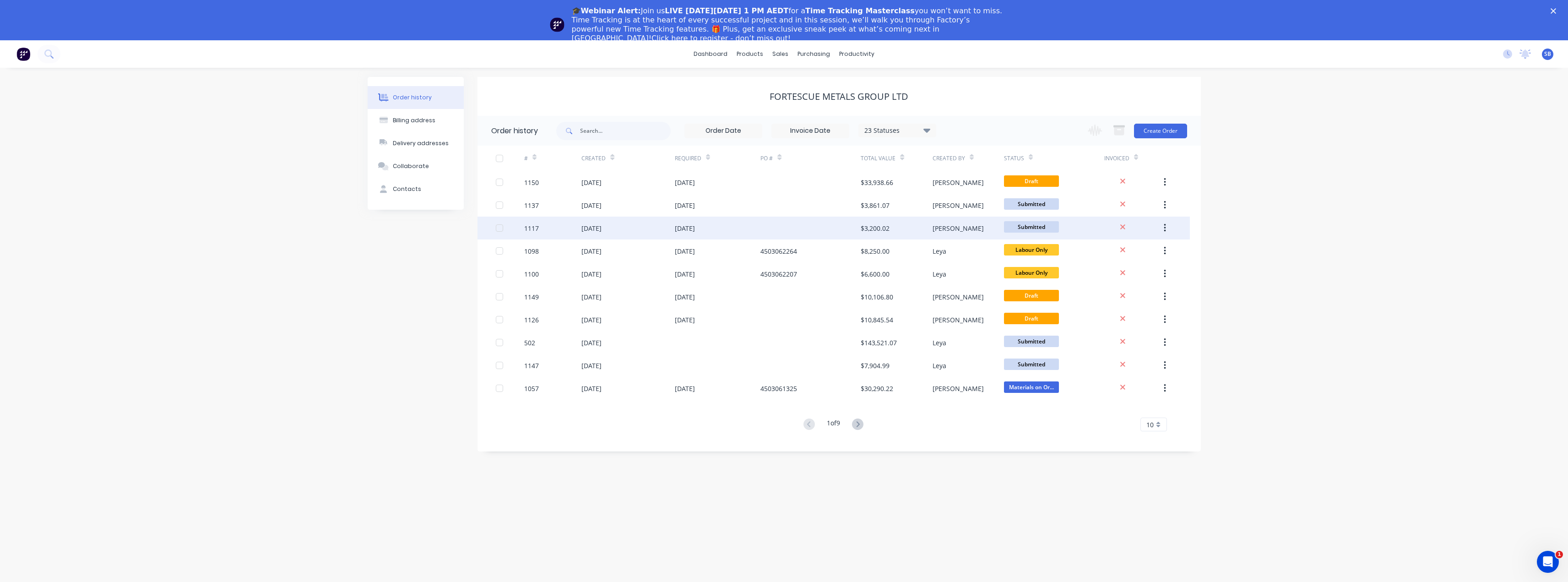
click at [543, 231] on div "1117" at bounding box center [552, 228] width 57 height 23
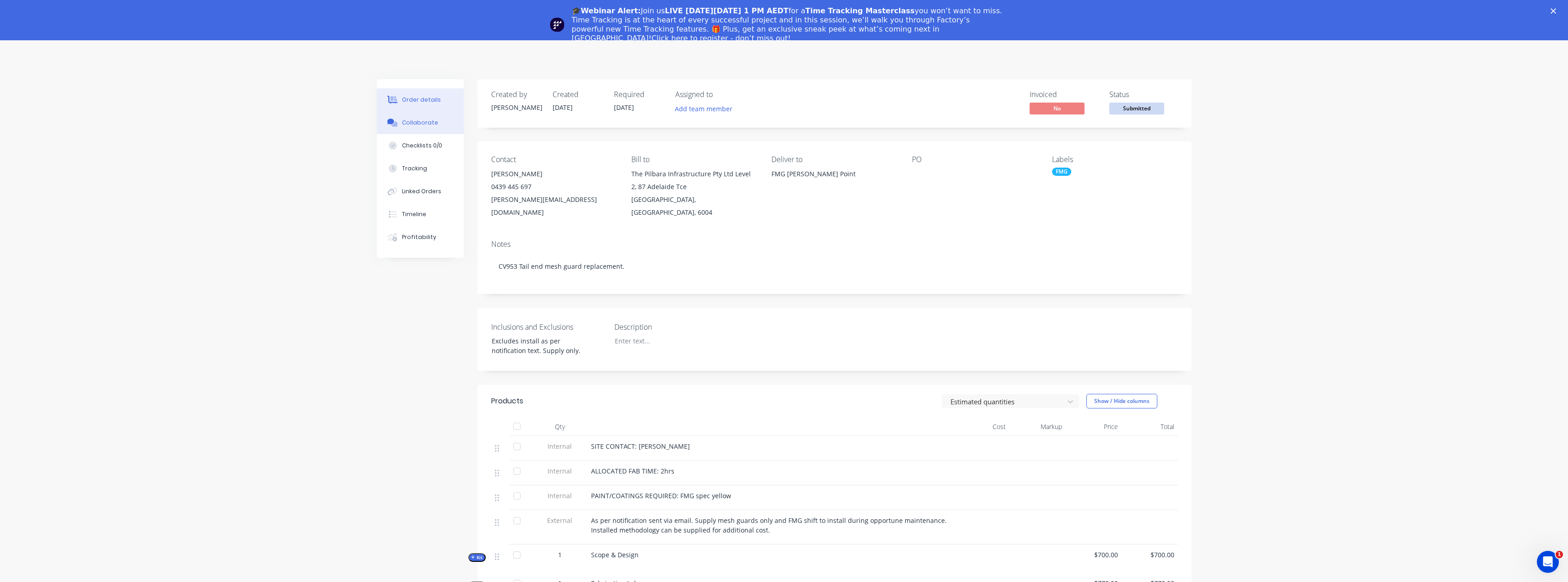
click at [417, 125] on div "Collaborate" at bounding box center [420, 123] width 37 height 8
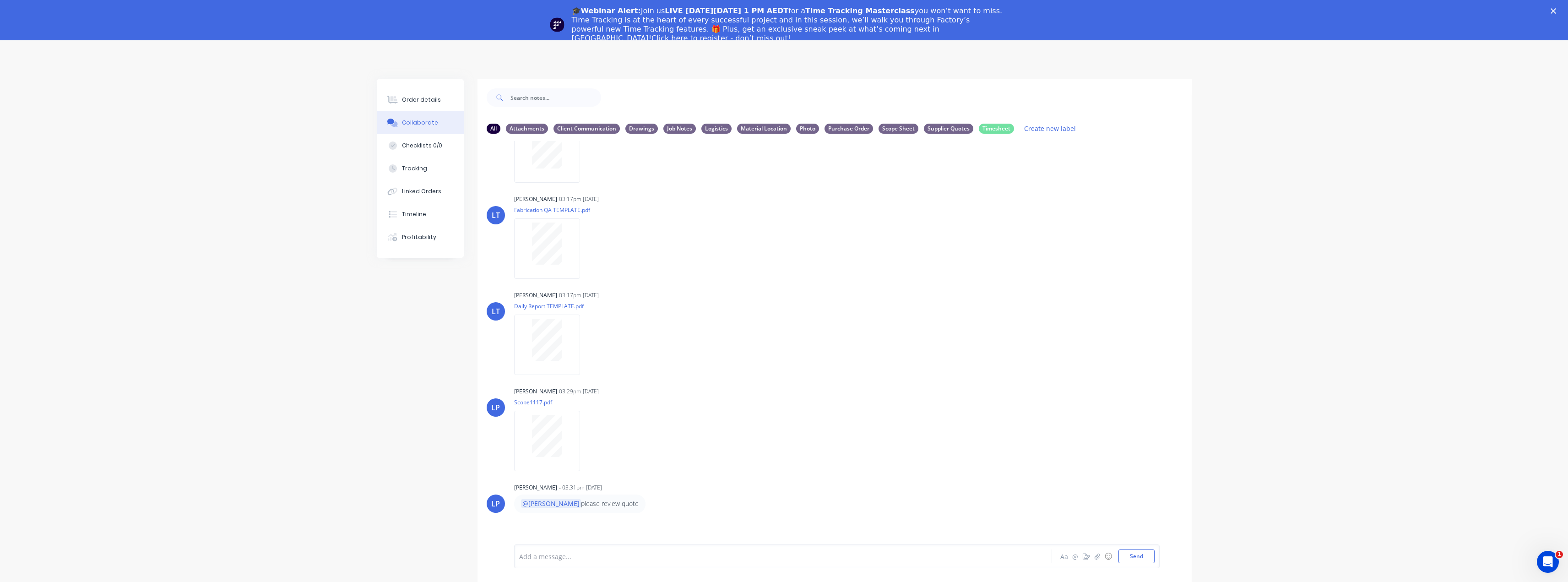
scroll to position [187, 0]
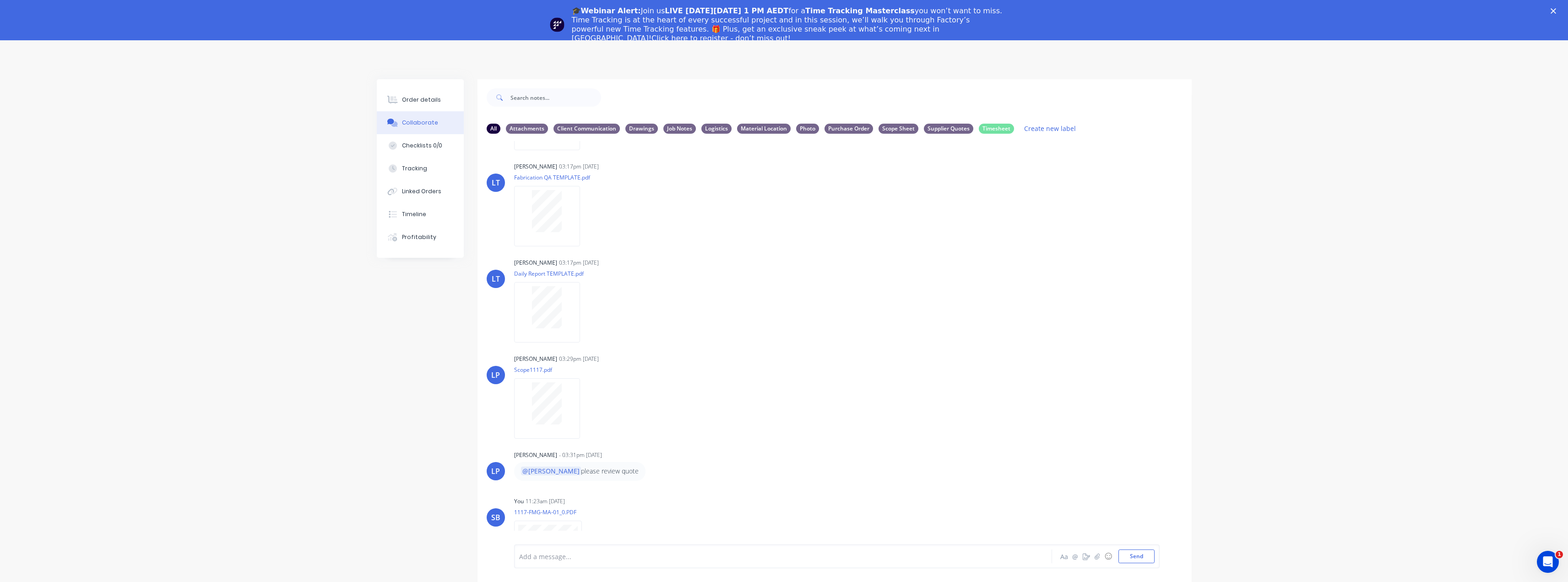
click at [585, 526] on div "Labels Download Delete" at bounding box center [599, 551] width 170 height 69
click at [1556, 10] on icon "Close" at bounding box center [1553, 11] width 5 height 5
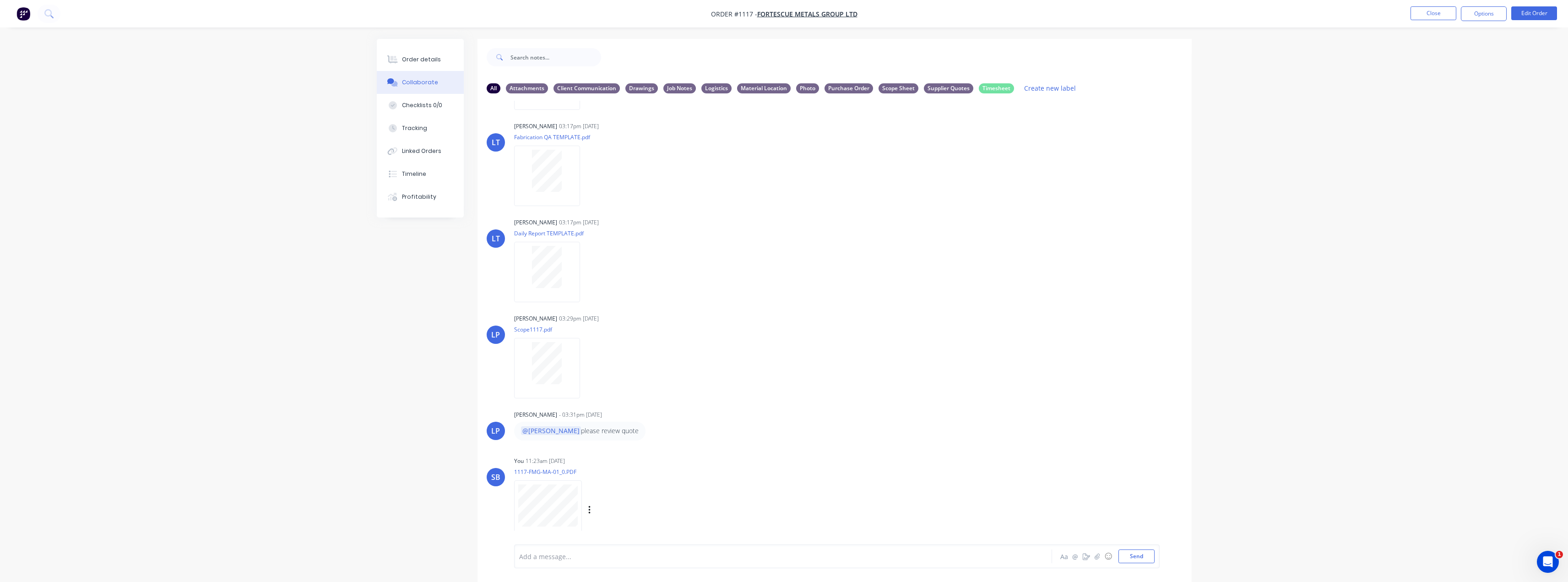
click at [585, 513] on div "Labels Download Delete" at bounding box center [636, 511] width 103 height 14
click at [589, 511] on icon "button" at bounding box center [589, 510] width 3 height 10
click at [611, 528] on button "Delete" at bounding box center [649, 532] width 103 height 20
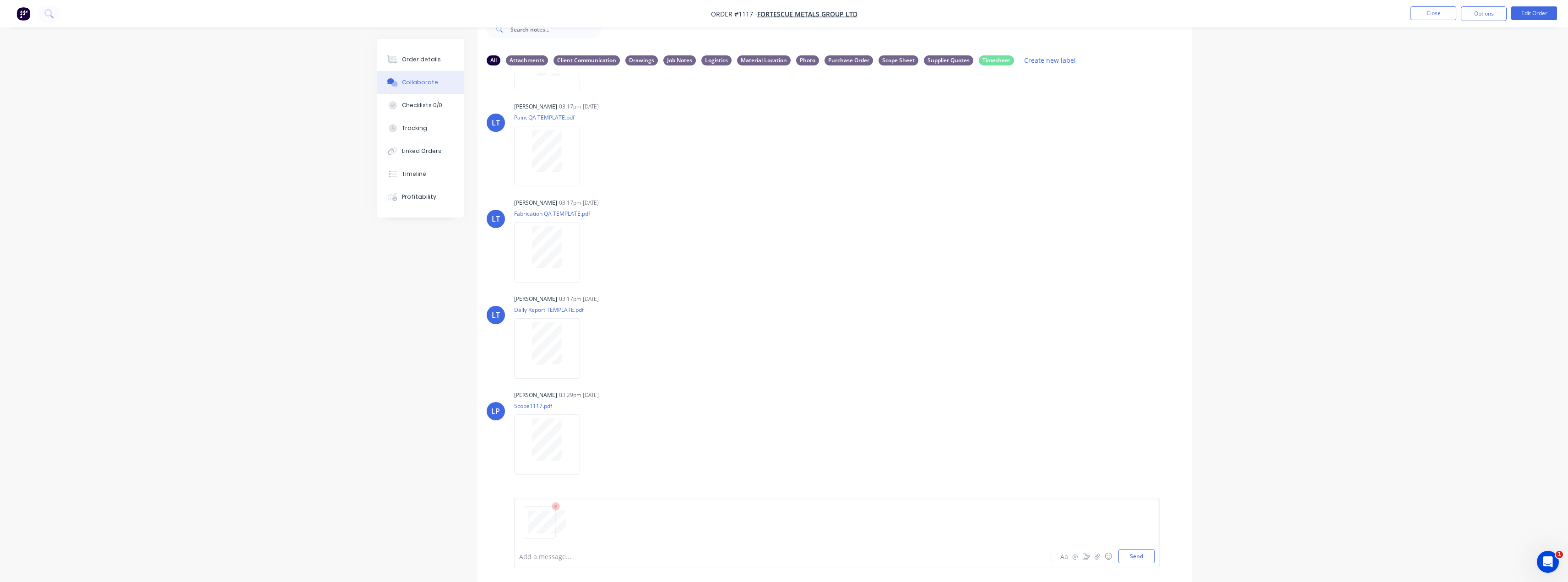
scroll to position [60, 0]
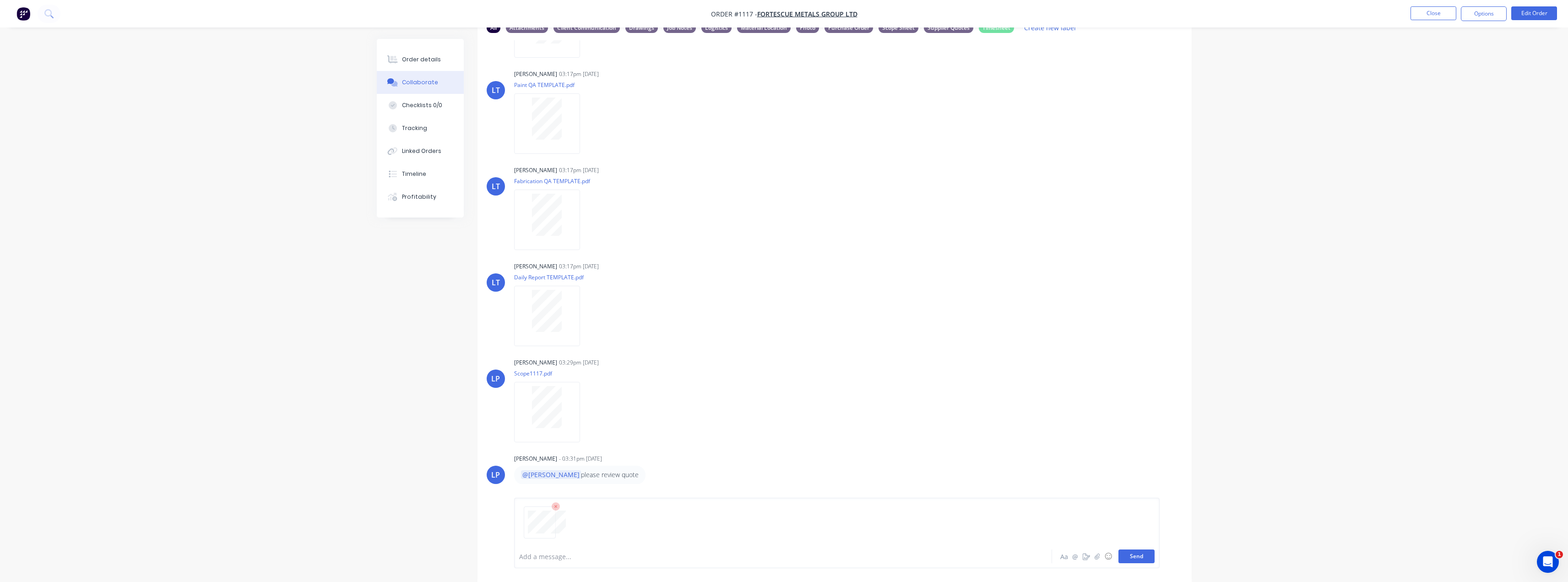
click at [1152, 558] on button "Send" at bounding box center [1136, 557] width 37 height 14
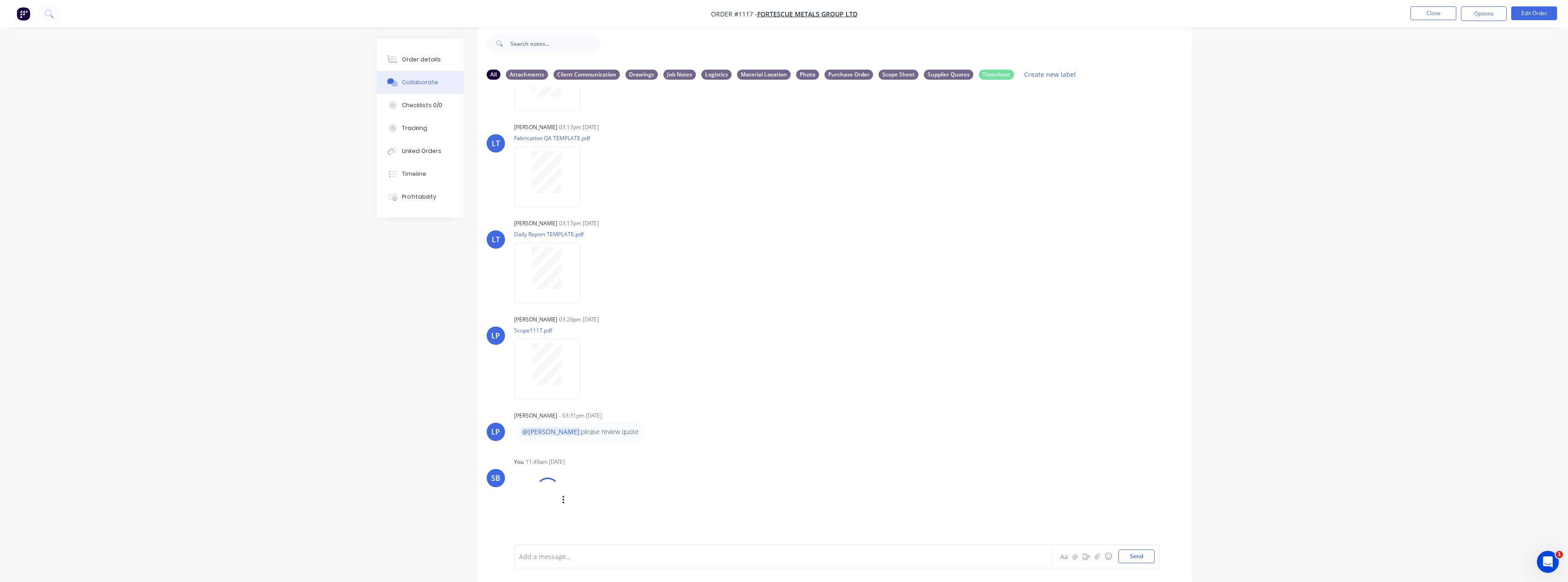
scroll to position [187, 0]
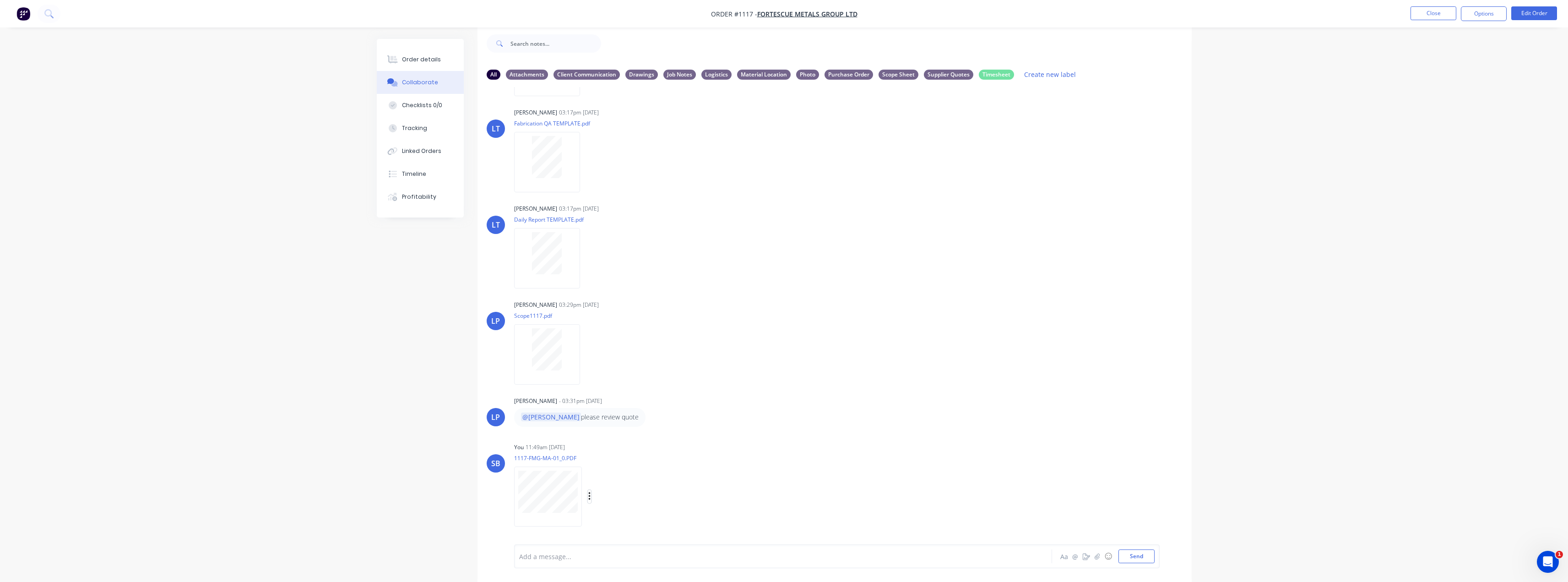
click at [589, 492] on icon "button" at bounding box center [589, 496] width 3 height 10
click at [623, 476] on button "Labels" at bounding box center [649, 477] width 103 height 20
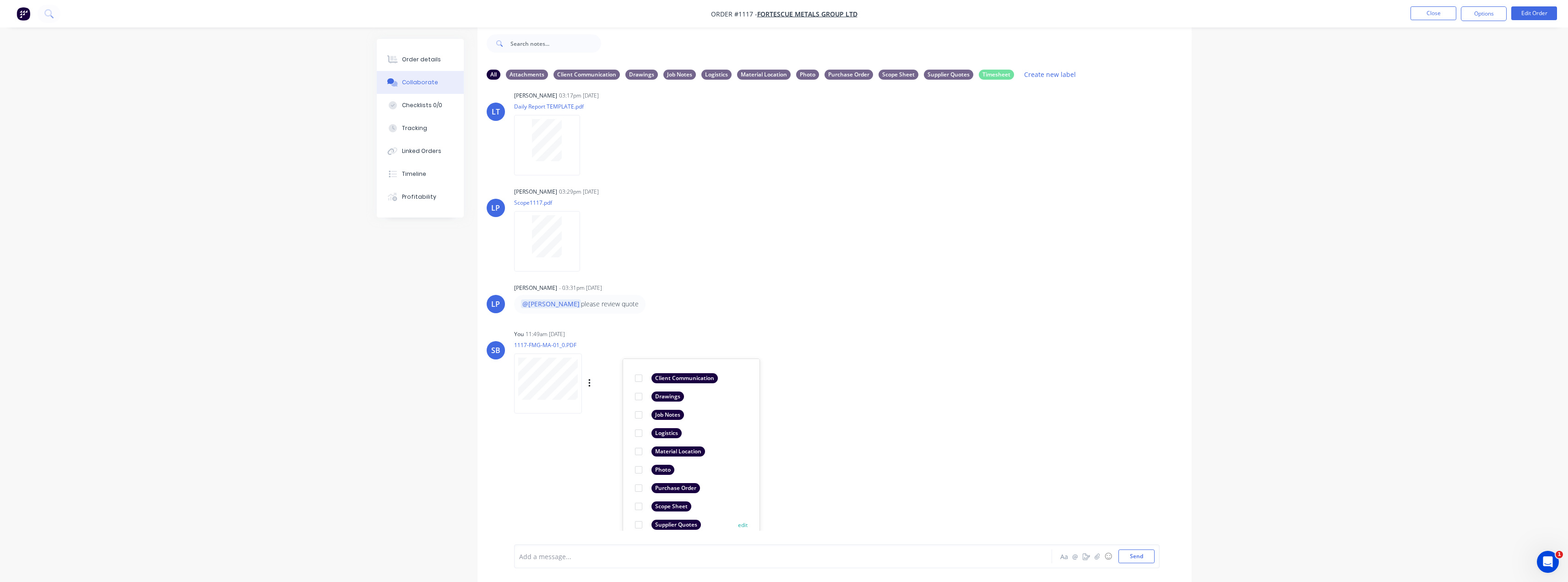
scroll to position [330, 0]
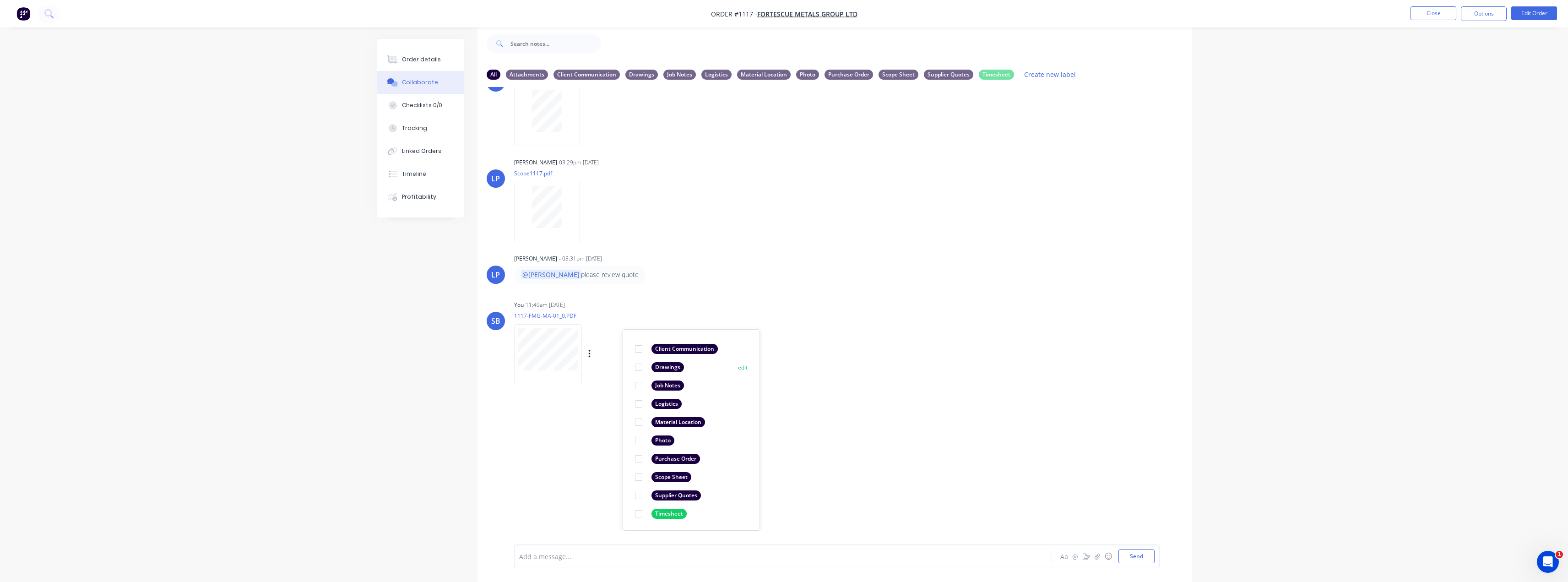
click at [670, 369] on div "Drawings" at bounding box center [668, 367] width 32 height 10
click at [959, 351] on div "SB You 11:49am [DATE] 1117-FMG-MA-01_0.PDF Labels Download Delete Create new la…" at bounding box center [834, 339] width 714 height 82
